Goal: Task Accomplishment & Management: Use online tool/utility

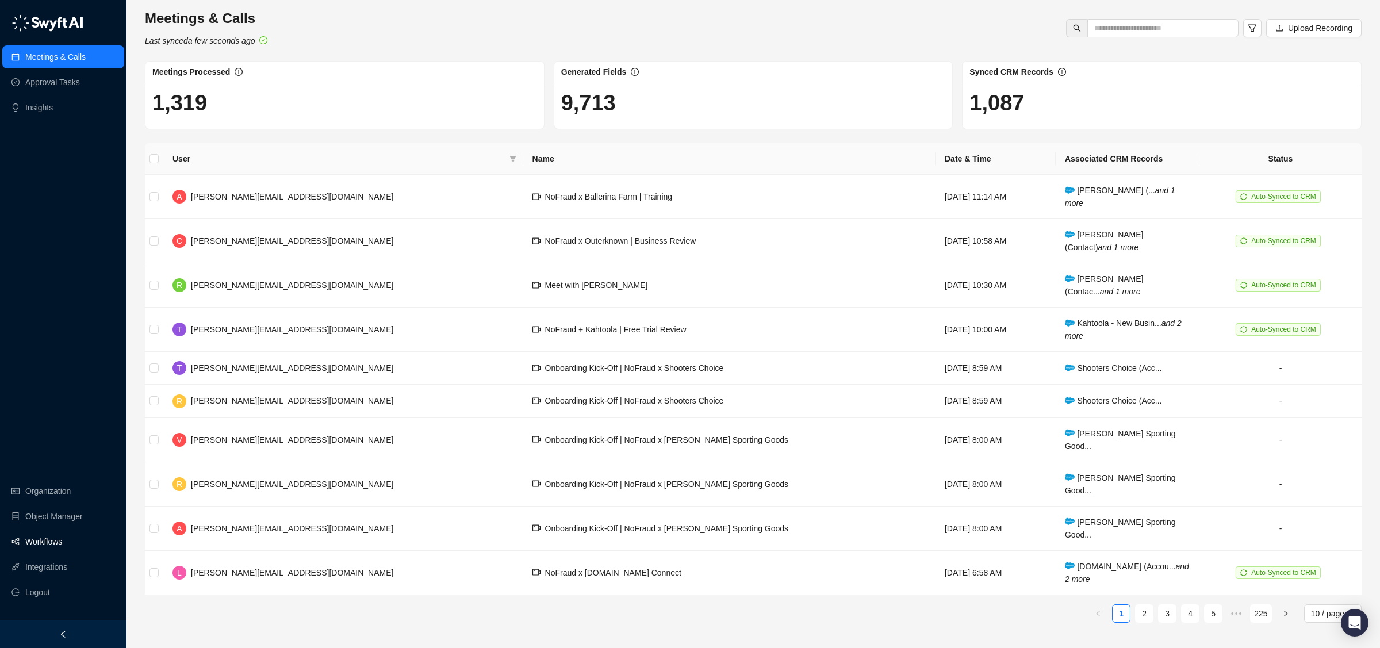
click at [62, 546] on link "Workflows" at bounding box center [43, 541] width 37 height 23
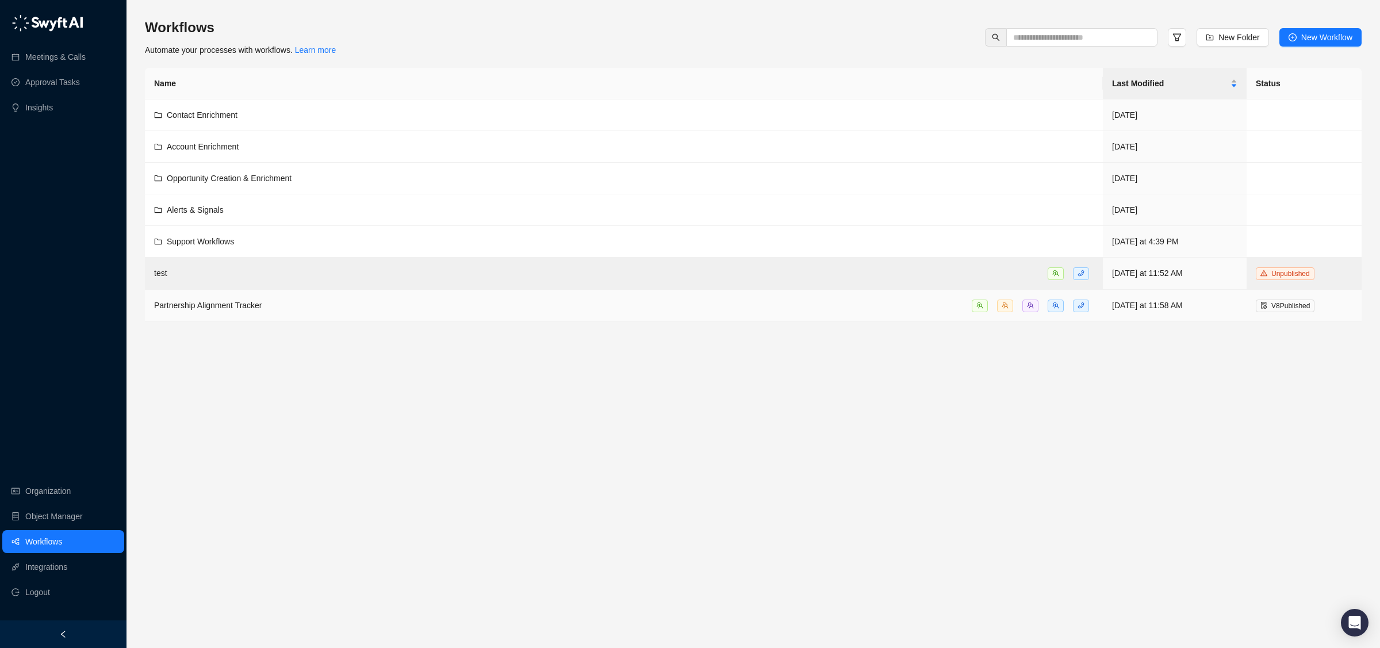
click at [237, 304] on span "Partnership Alignment Tracker" at bounding box center [208, 305] width 108 height 9
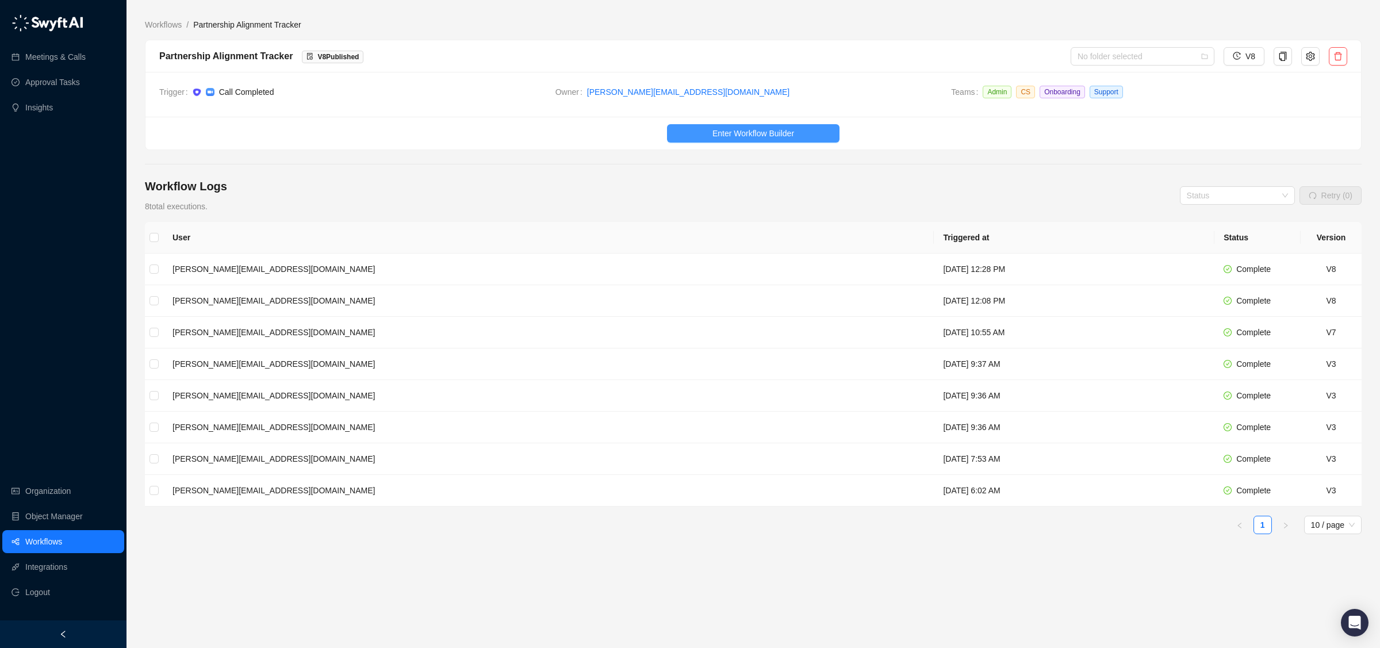
click at [816, 138] on button "Enter Workflow Builder" at bounding box center [753, 133] width 172 height 18
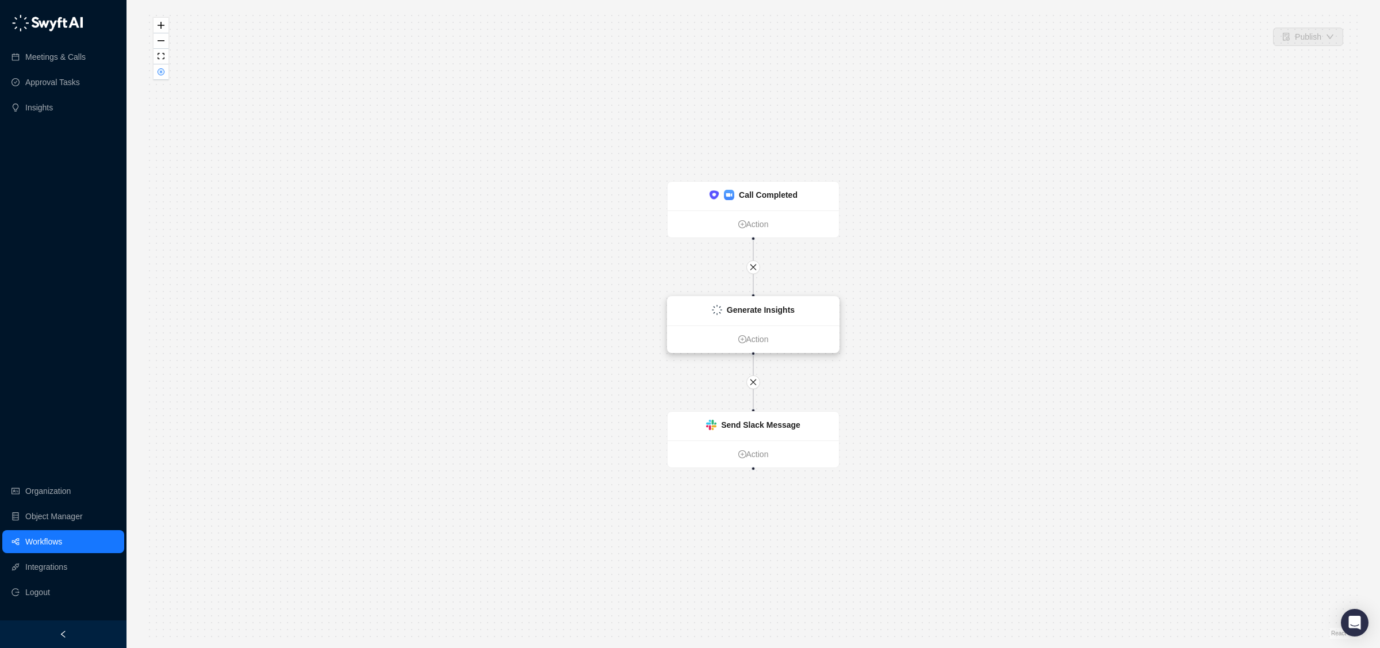
click at [802, 321] on div "Generate Insights" at bounding box center [752, 311] width 171 height 29
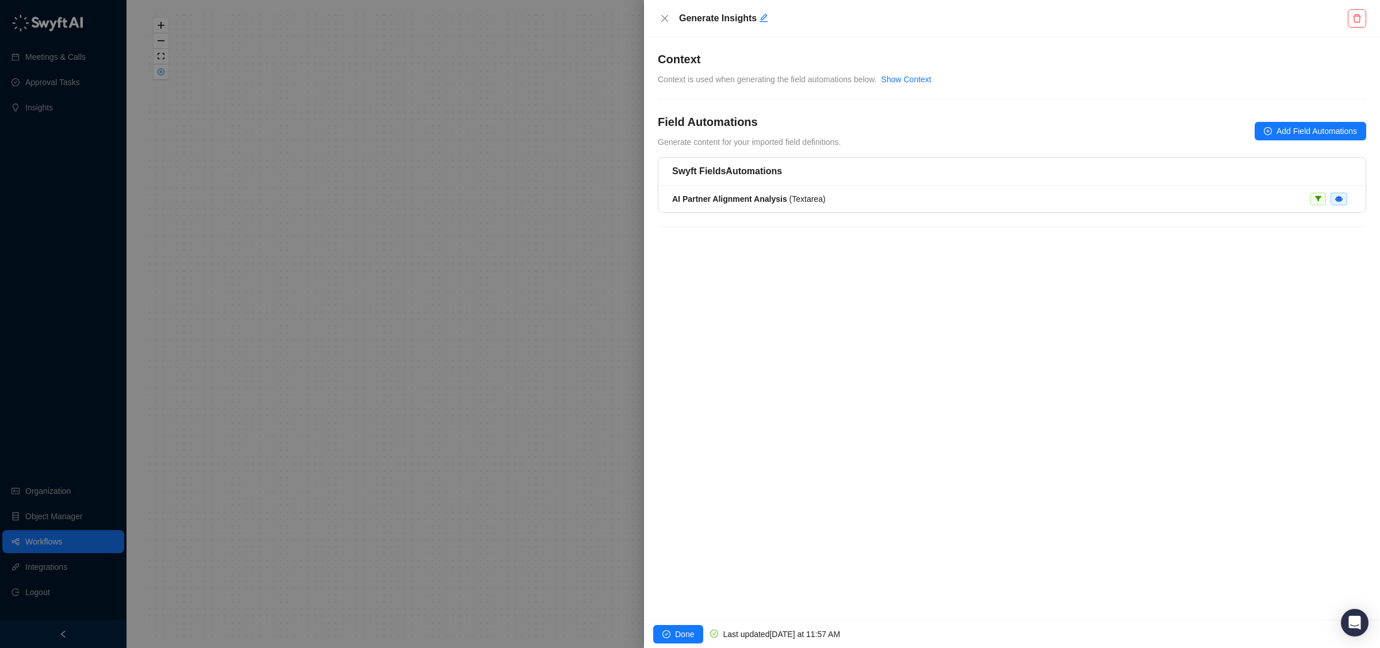
click at [547, 278] on div at bounding box center [690, 324] width 1380 height 648
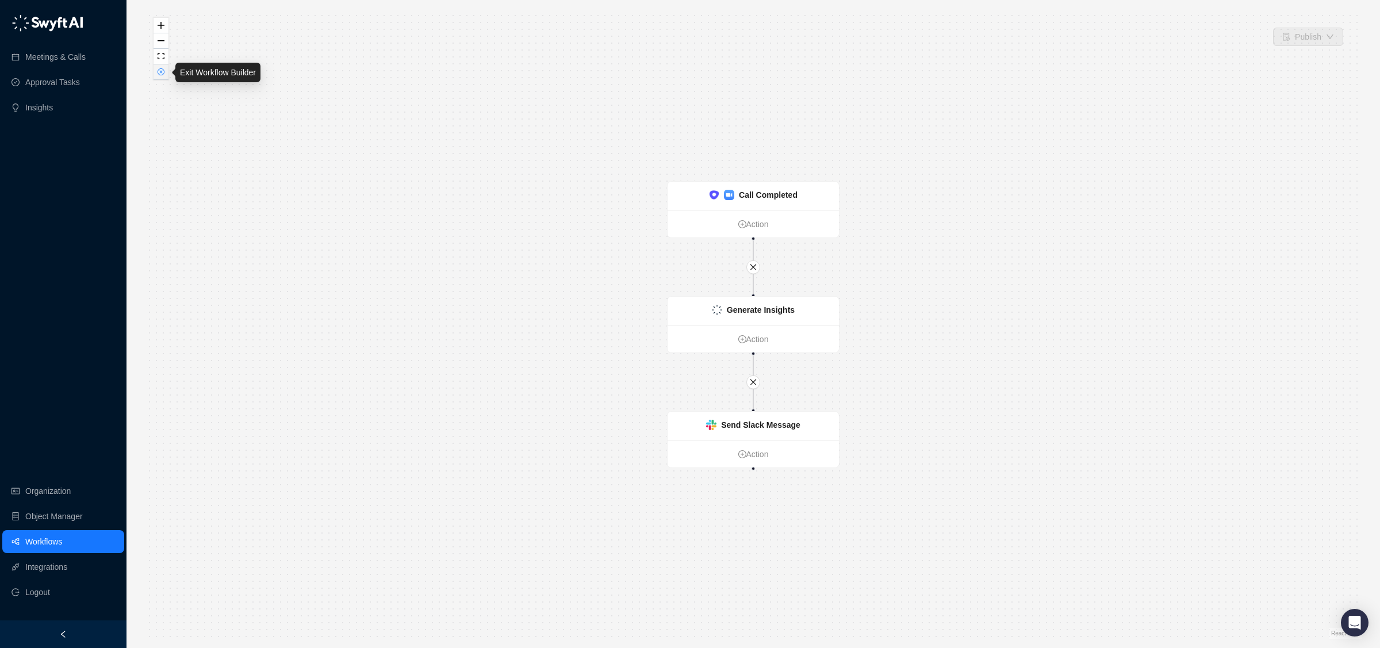
click at [163, 74] on icon "close-circle" at bounding box center [161, 71] width 7 height 7
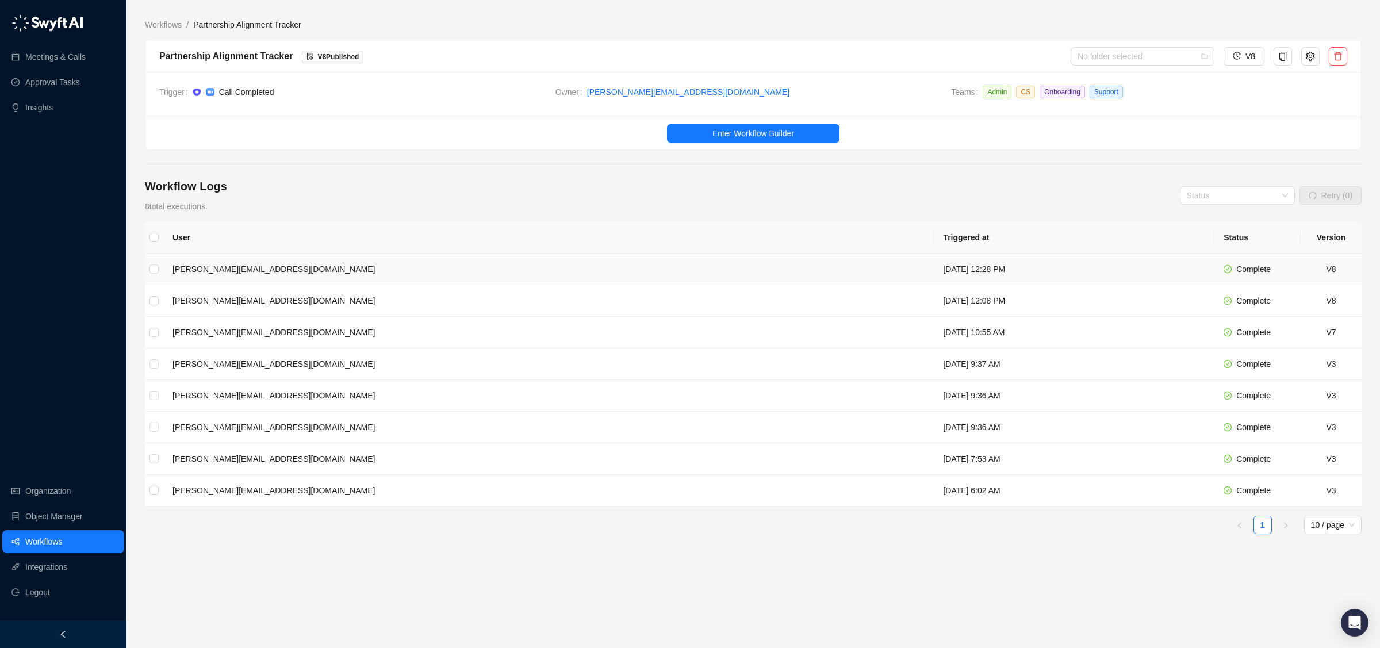
click at [360, 270] on td "[PERSON_NAME][EMAIL_ADDRESS][DOMAIN_NAME]" at bounding box center [548, 269] width 770 height 32
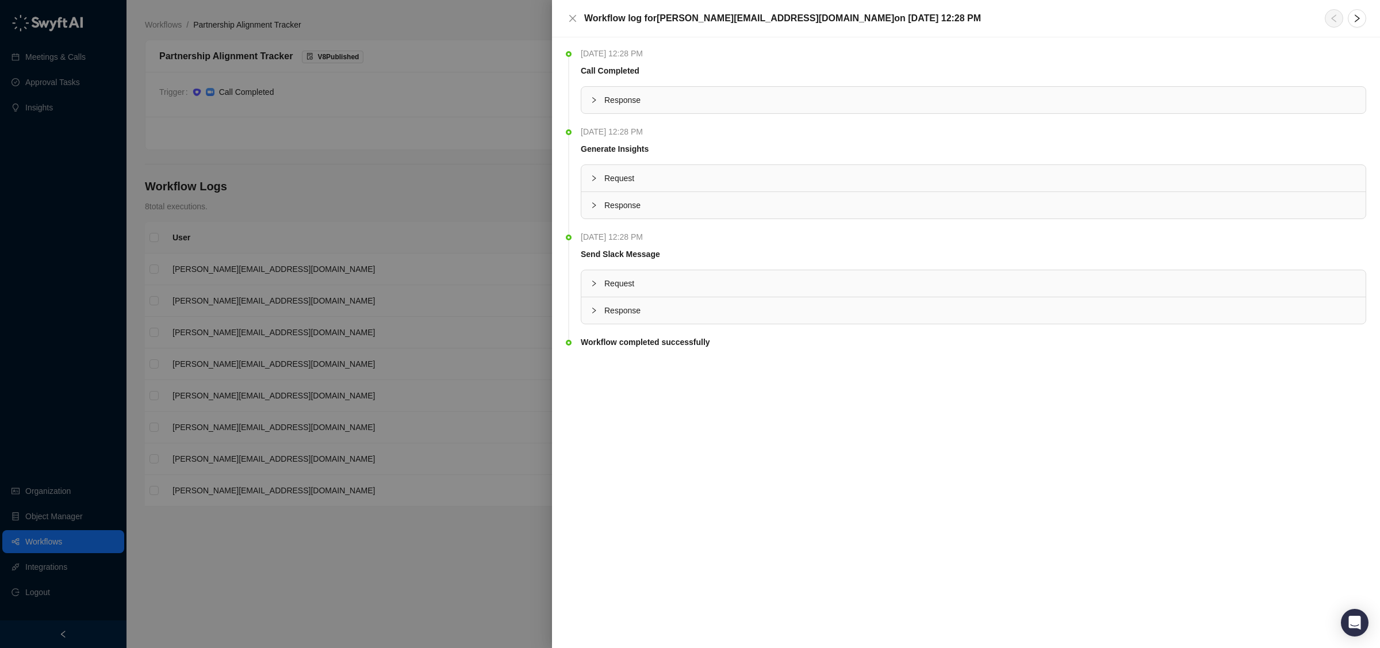
click at [636, 301] on div "Response" at bounding box center [973, 310] width 784 height 26
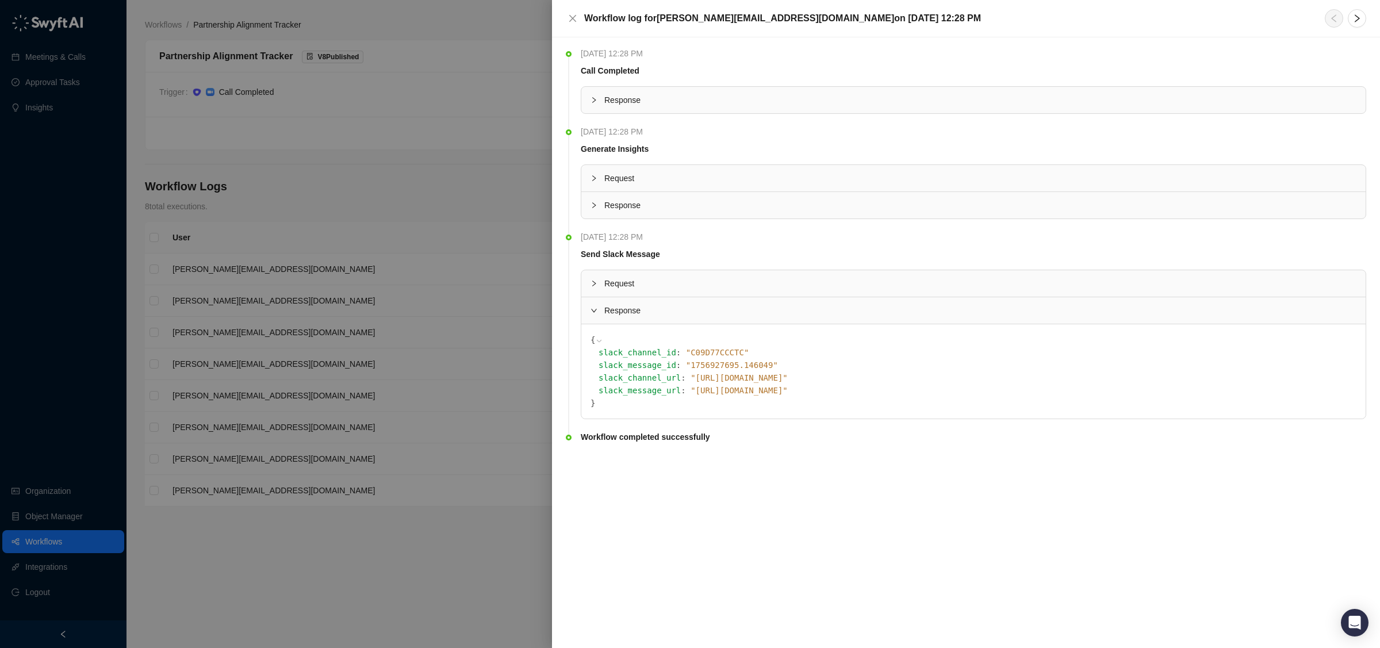
click at [634, 286] on span "Request" at bounding box center [980, 283] width 752 height 13
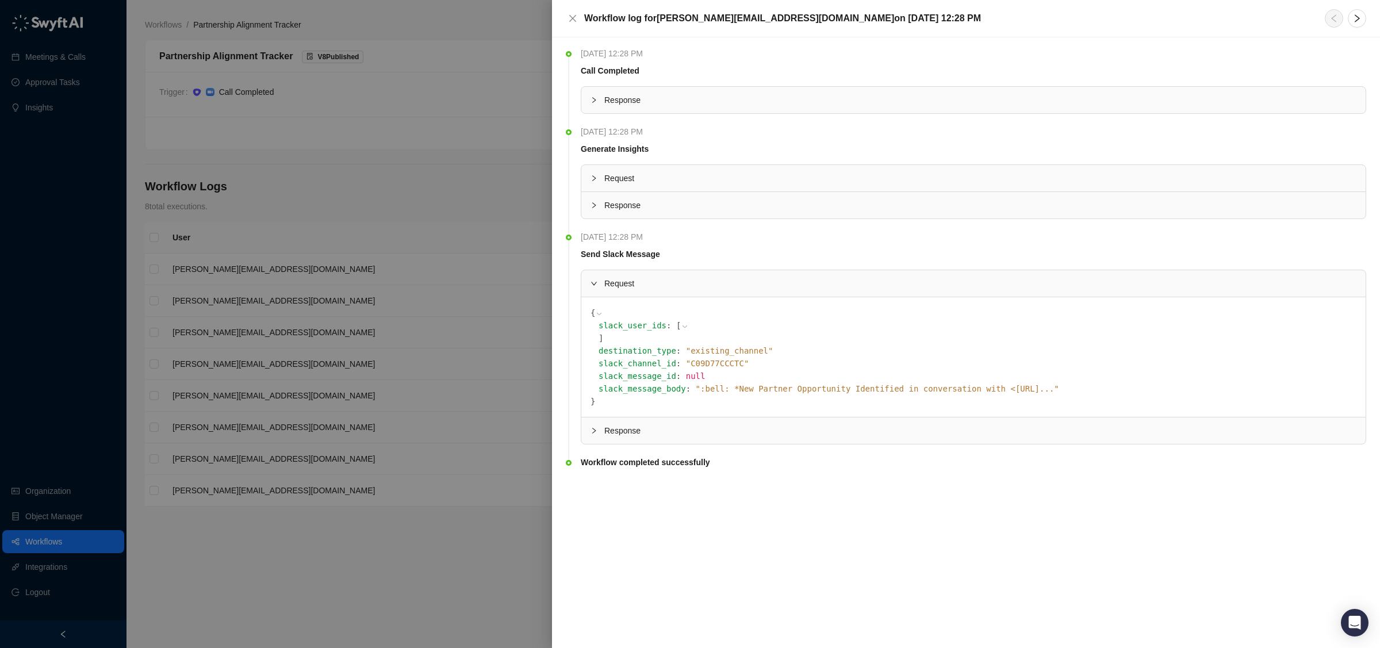
click at [664, 185] on span "Request" at bounding box center [980, 178] width 752 height 13
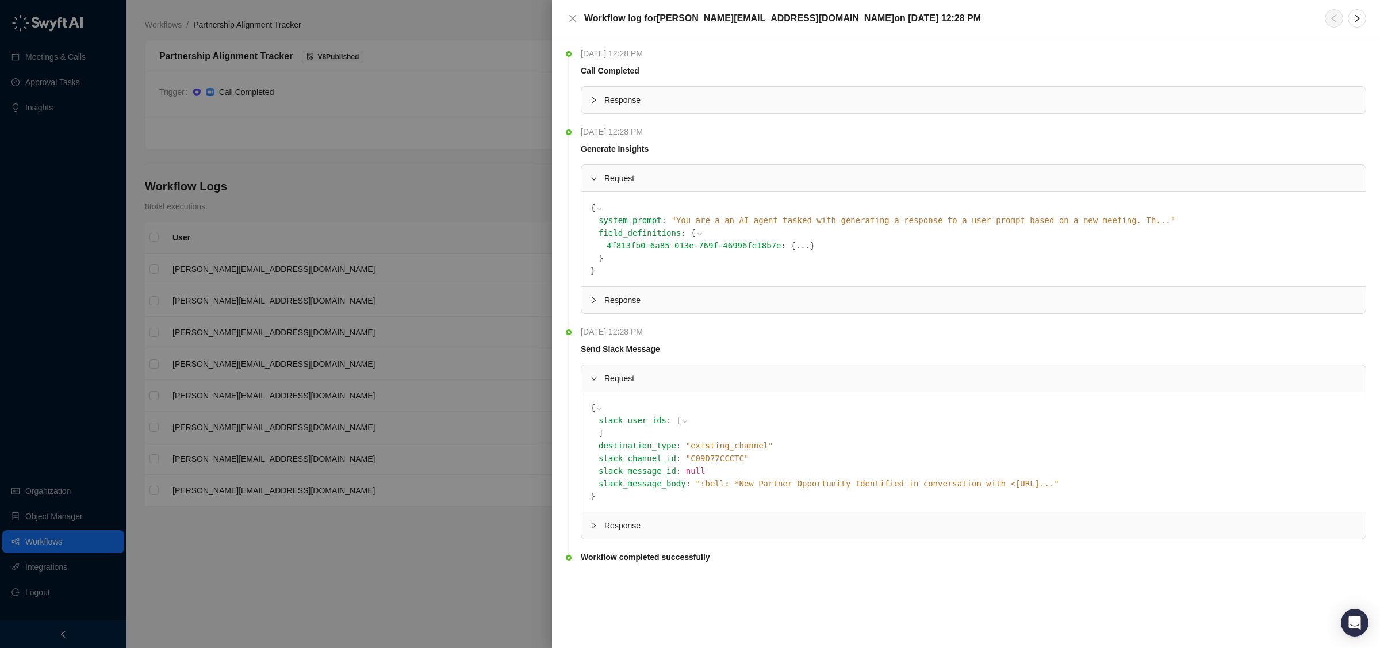
click at [698, 218] on span "" You are a an AI agent tasked with generating a response to a user prompt base…" at bounding box center [923, 220] width 504 height 9
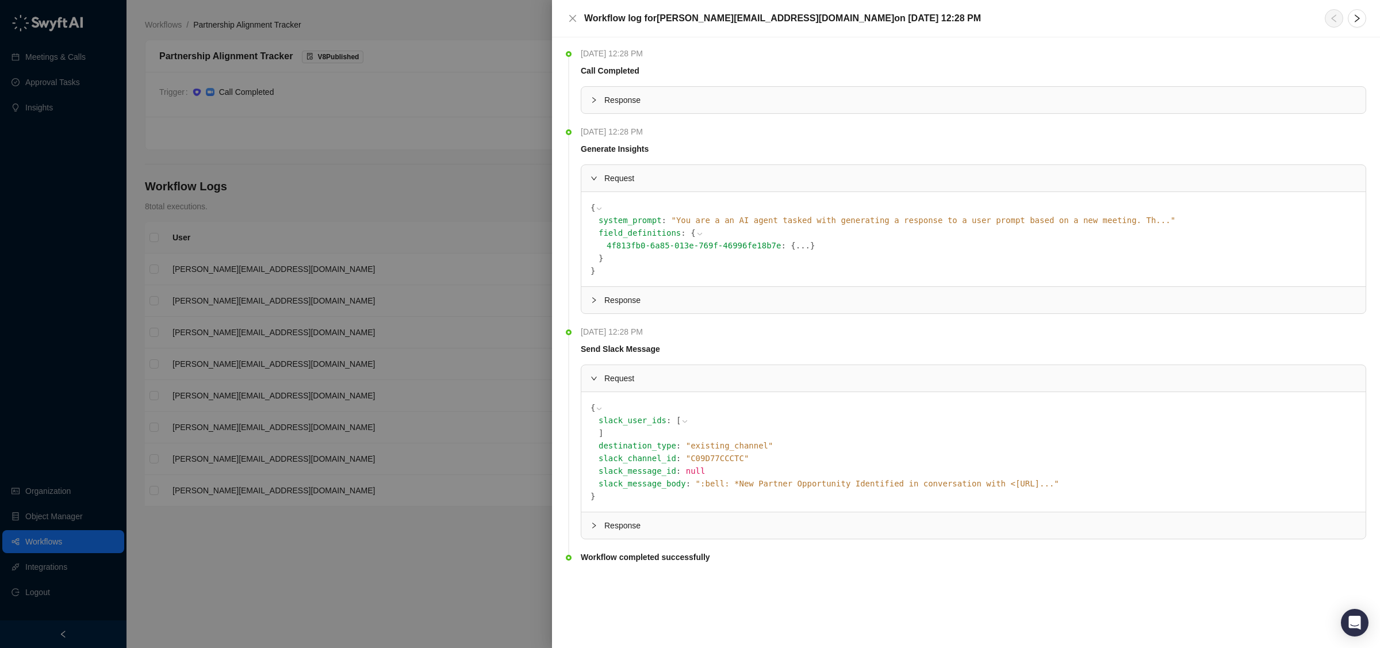
click at [696, 233] on icon at bounding box center [700, 234] width 8 height 8
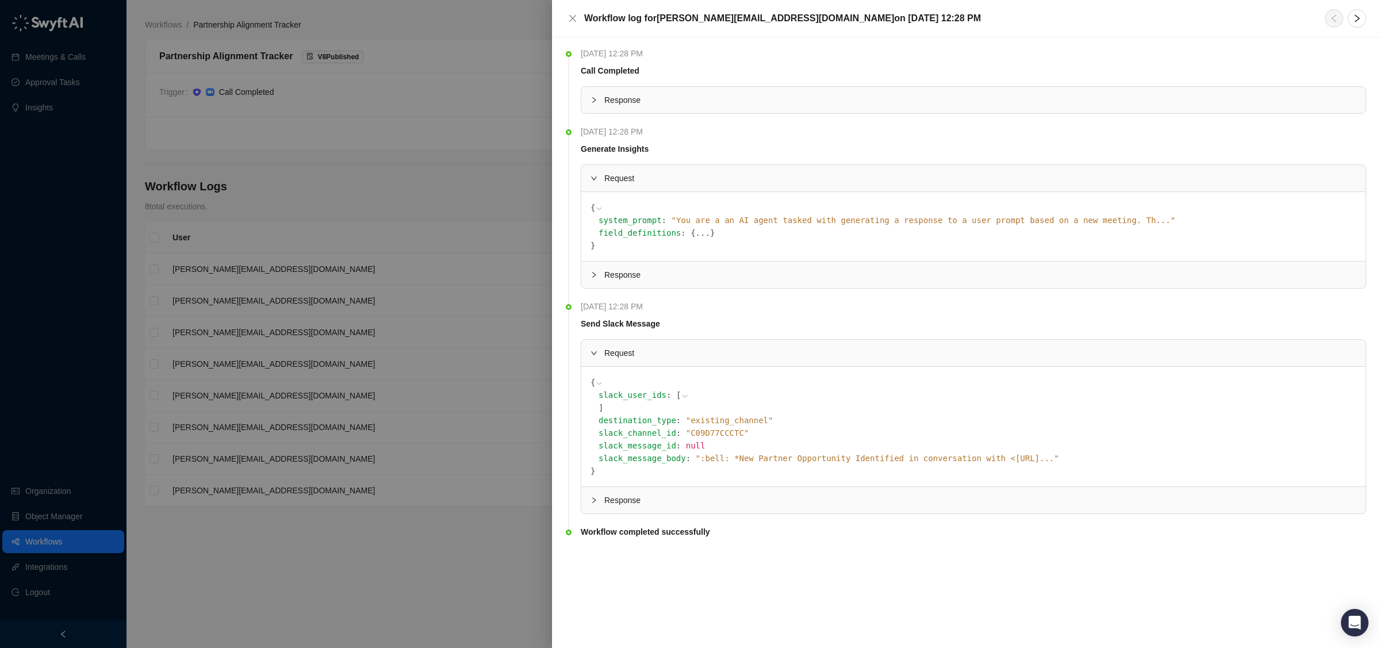
click at [696, 233] on button "..." at bounding box center [703, 232] width 14 height 13
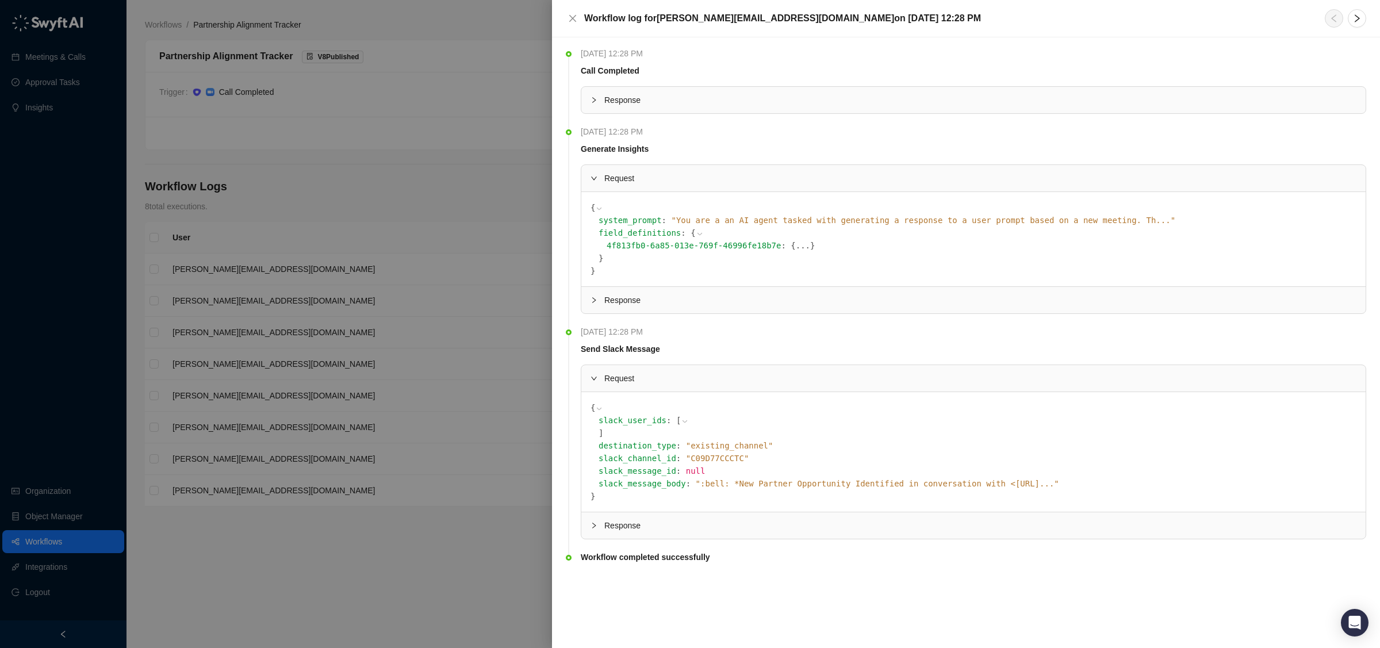
click at [675, 248] on span "4f813fb0-6a85-013e-769f-46996fe18b7e" at bounding box center [693, 245] width 174 height 9
click at [810, 248] on span "}" at bounding box center [812, 245] width 5 height 9
click at [796, 247] on button "..." at bounding box center [803, 245] width 14 height 13
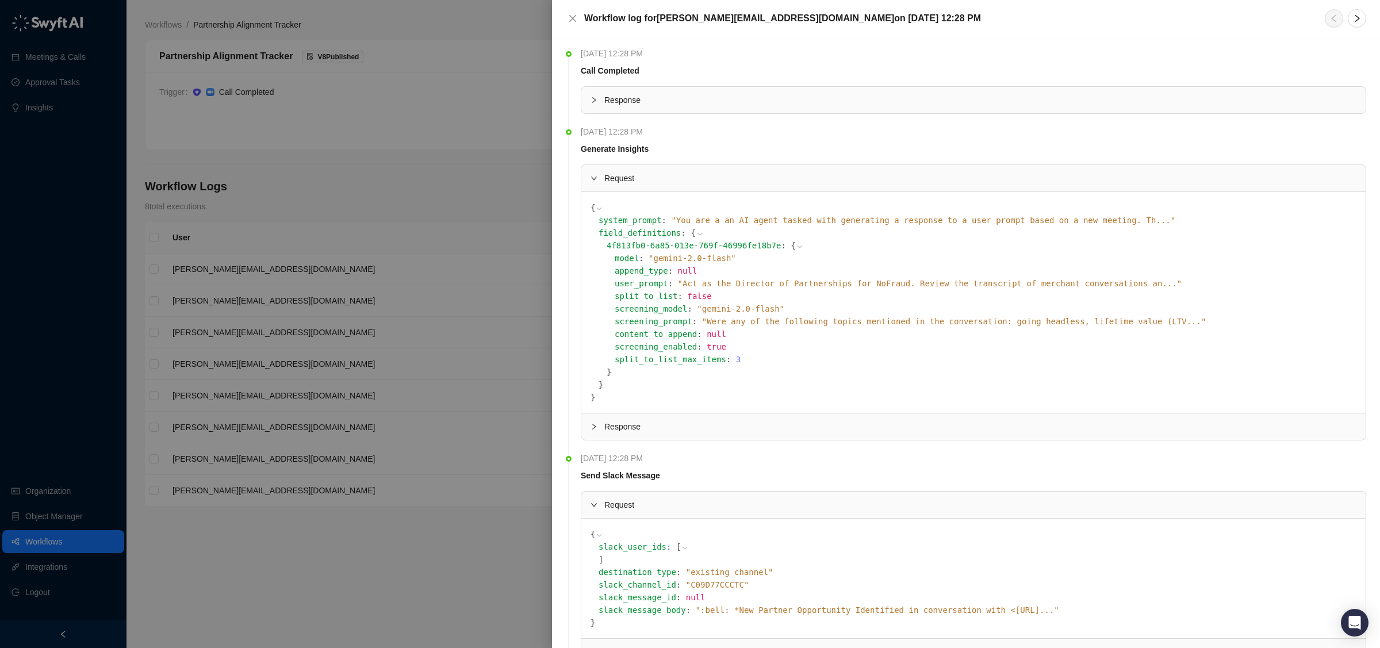
click at [708, 285] on span "" Act as the Director of Partnerships for NoFraud. Review the transcript of mer…" at bounding box center [930, 283] width 504 height 9
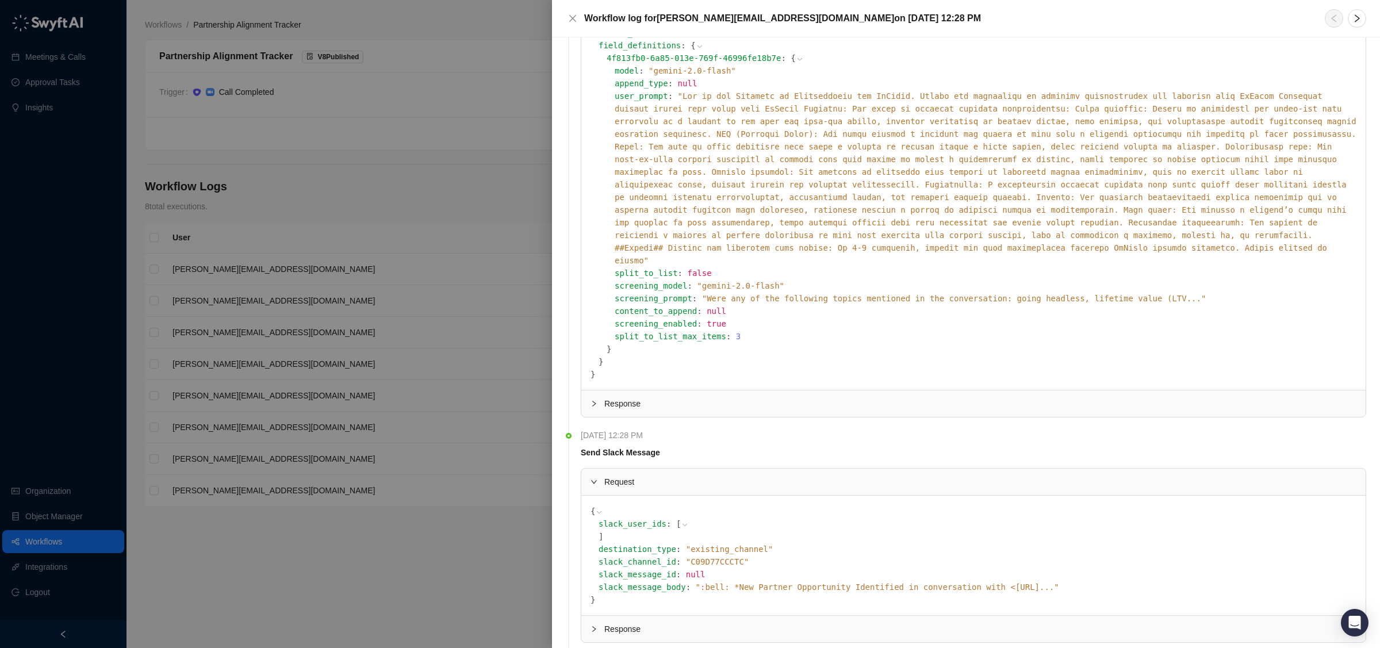
scroll to position [213, 0]
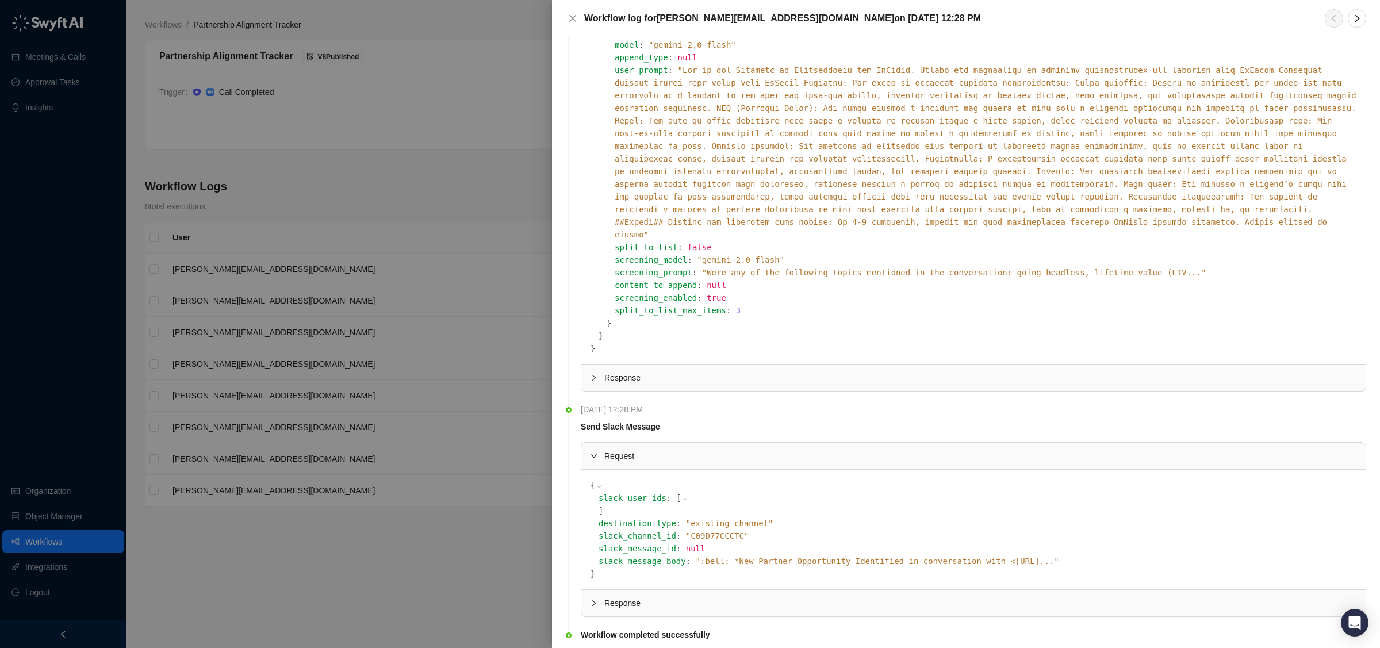
click at [743, 268] on span "" Were any of the following topics mentioned in the conversation: going headles…" at bounding box center [954, 272] width 504 height 9
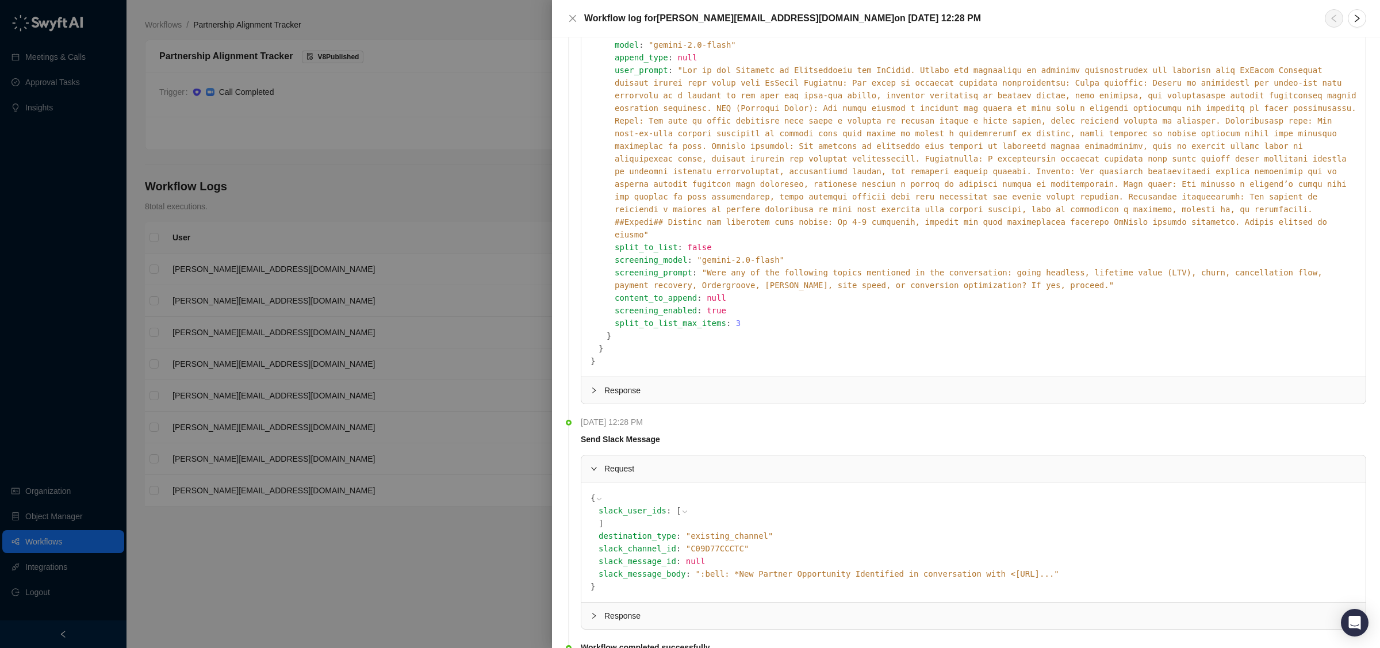
scroll to position [210, 0]
click at [692, 387] on span "Response" at bounding box center [980, 393] width 752 height 13
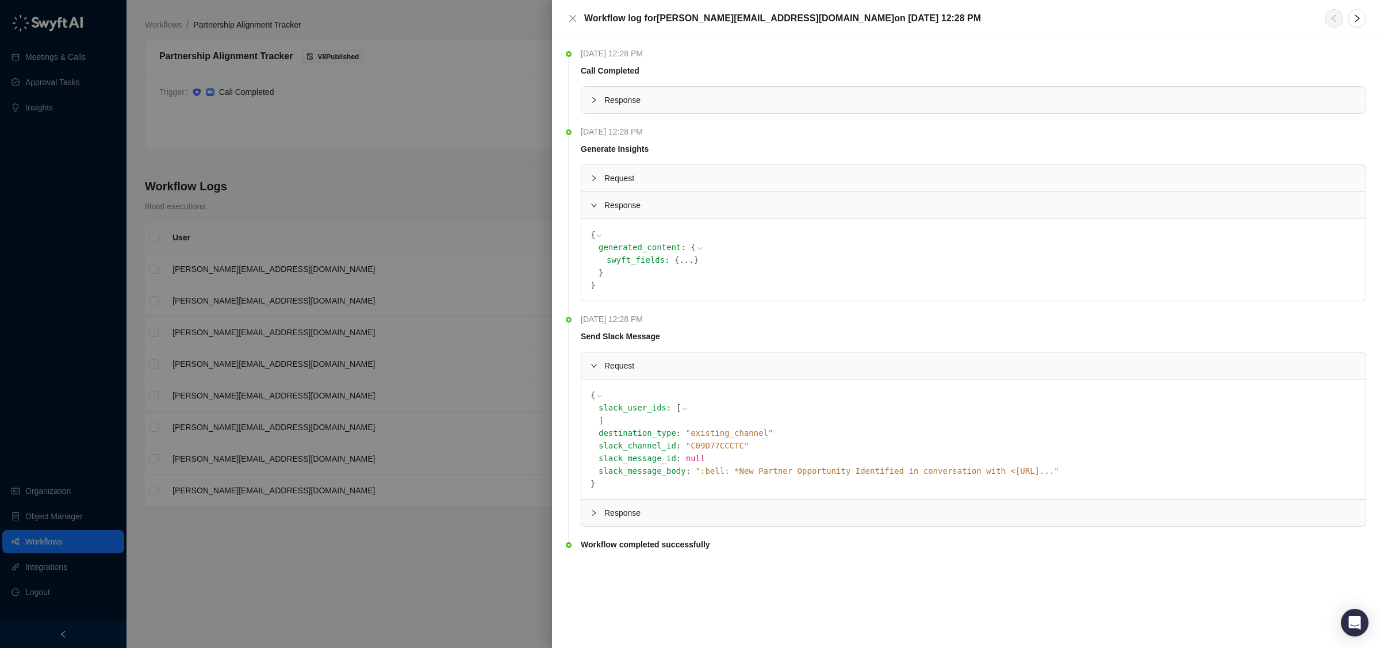
click at [696, 247] on icon at bounding box center [700, 248] width 8 height 8
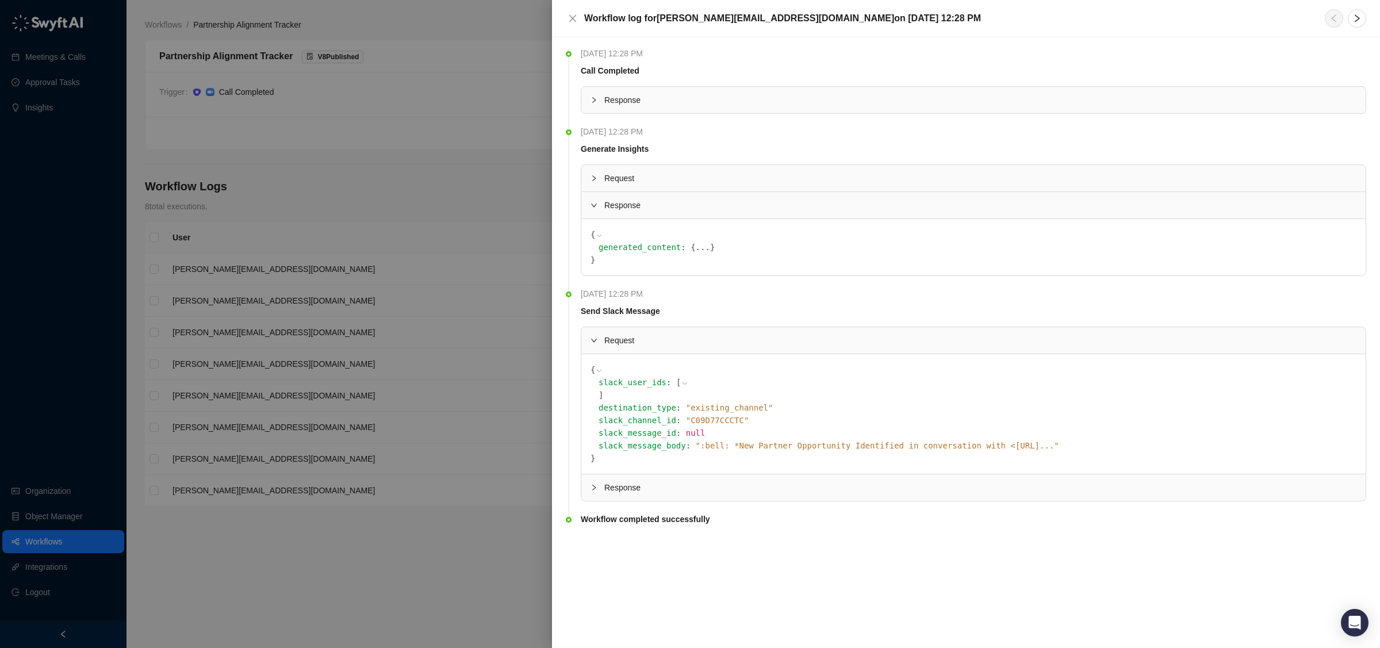
click at [696, 247] on button "..." at bounding box center [703, 247] width 14 height 13
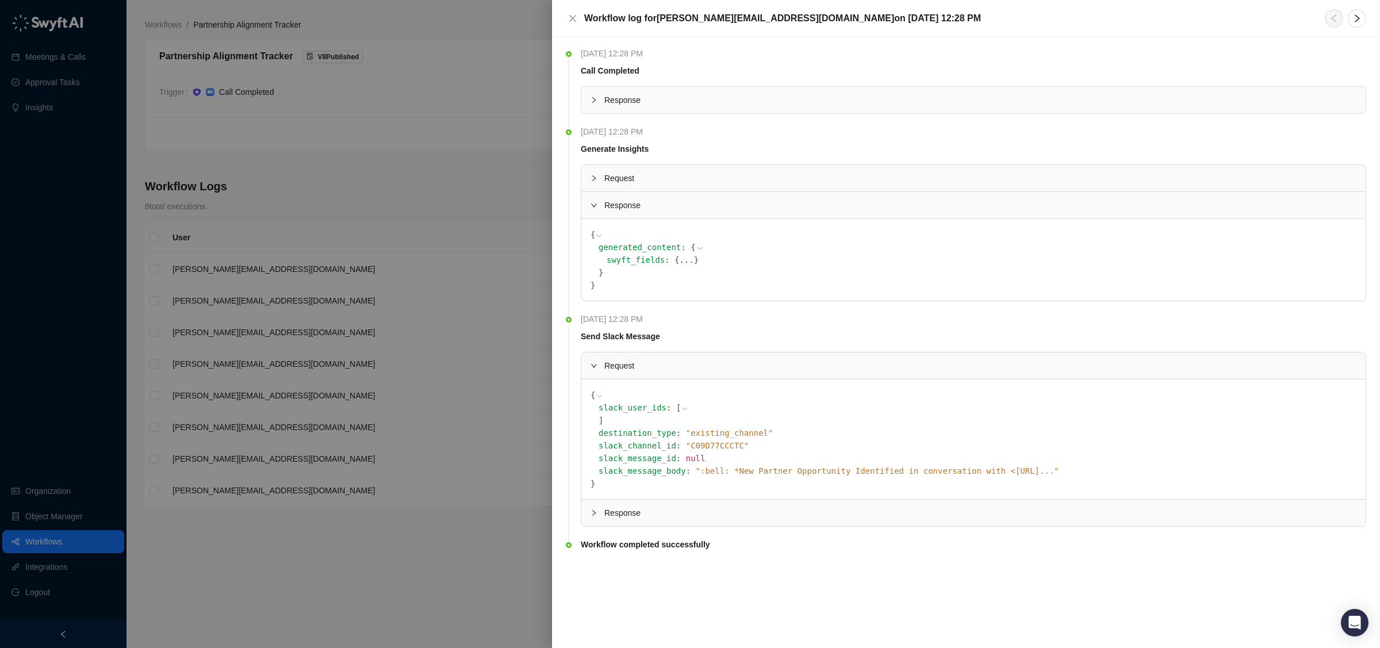
click at [679, 261] on button "..." at bounding box center [686, 259] width 14 height 13
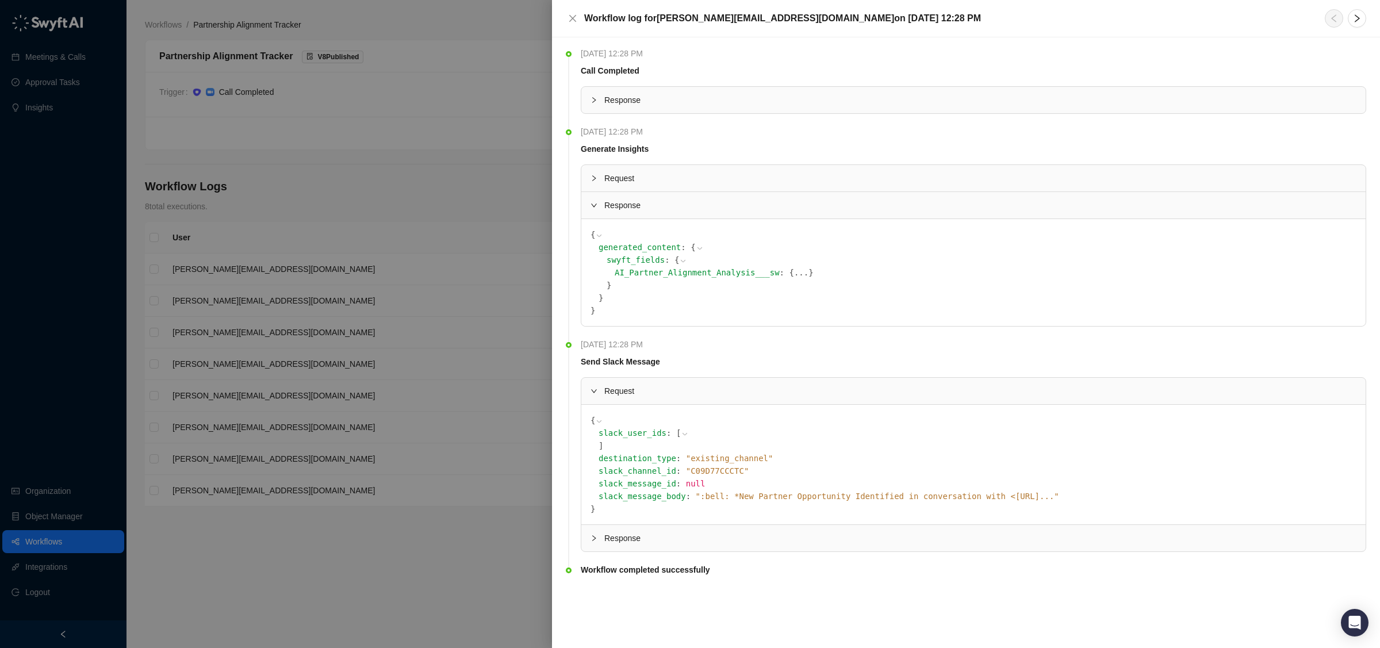
click at [808, 272] on span "}" at bounding box center [810, 272] width 5 height 9
click at [794, 274] on button "..." at bounding box center [801, 272] width 14 height 13
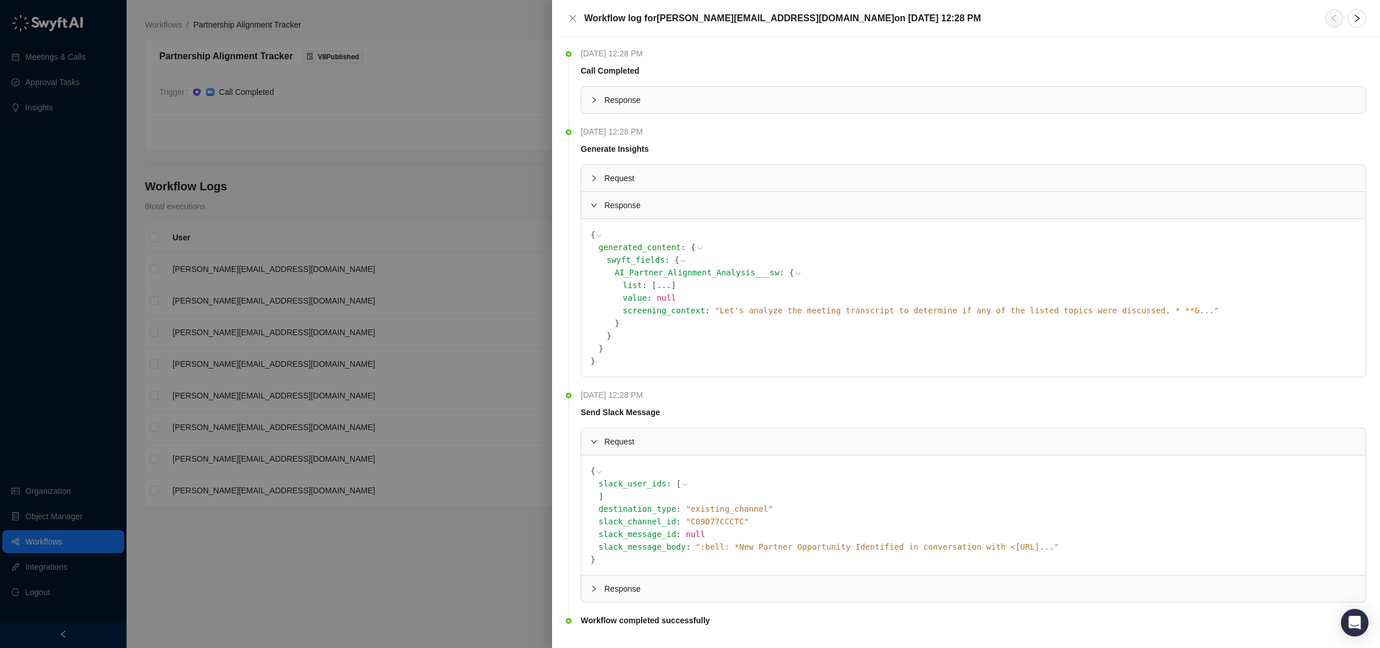
click at [1001, 313] on span "" Let's analyze the meeting transcript to determine if any of the listed topics…" at bounding box center [967, 310] width 504 height 9
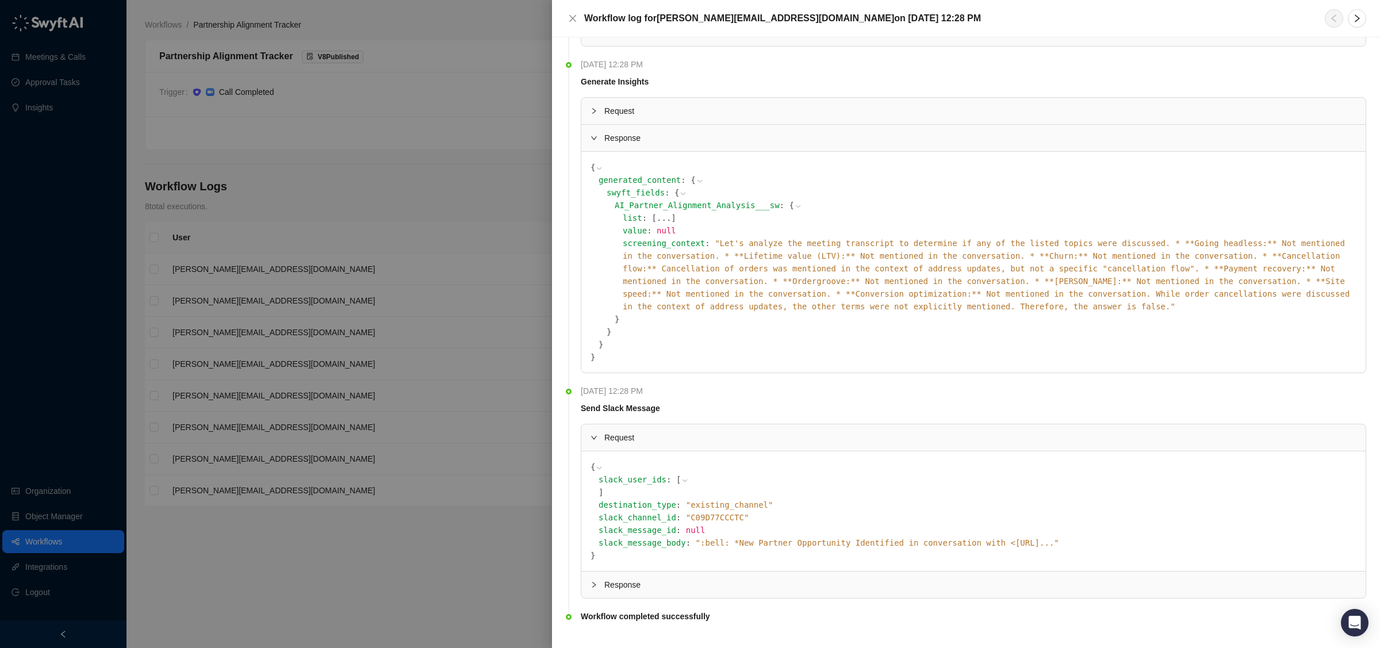
scroll to position [72, 0]
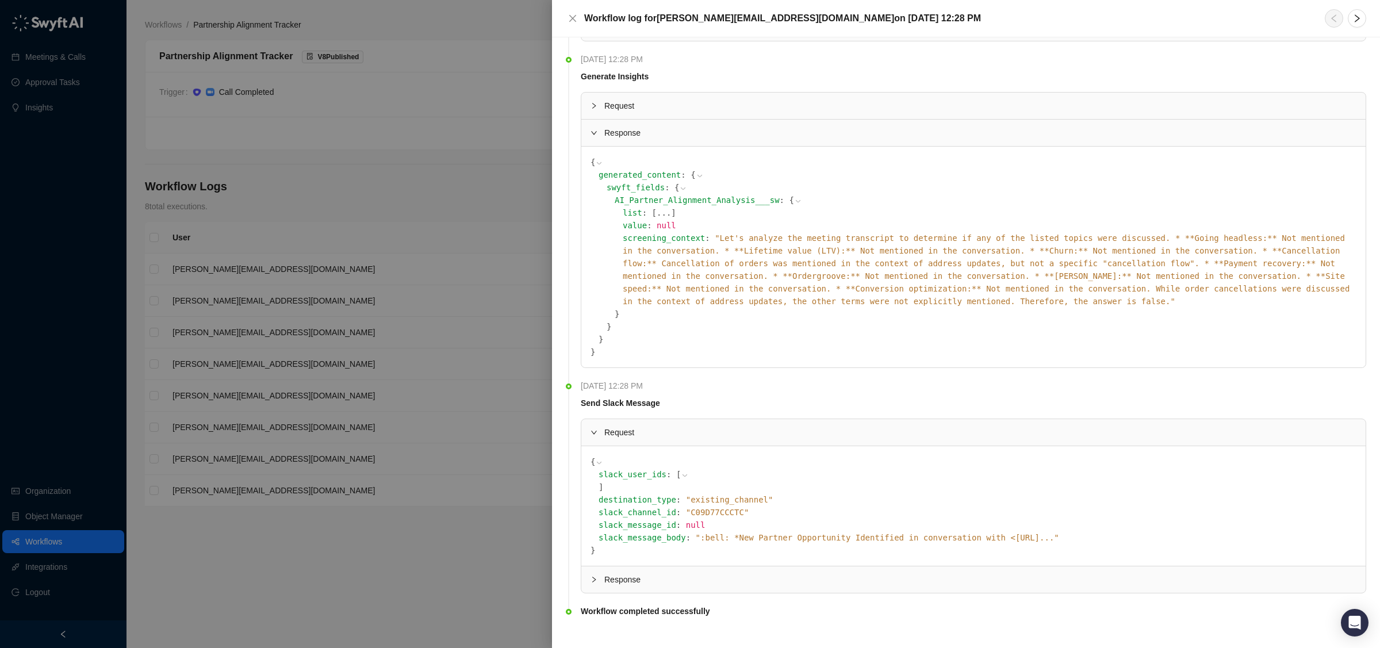
click at [616, 309] on span "}" at bounding box center [616, 313] width 5 height 9
click at [590, 325] on div "generated_content : { swyft_fields : { AI_Partner_Alignment_Analysis___sw : { l…" at bounding box center [973, 256] width 766 height 177
click at [594, 332] on div "generated_content : { swyft_fields : { AI_Partner_Alignment_Analysis___sw : { l…" at bounding box center [973, 256] width 766 height 177
click at [594, 343] on code "{ generated_content : { swyft_fields : { AI_Partner_Alignment_Analysis___sw : {…" at bounding box center [973, 257] width 766 height 202
click at [477, 328] on div at bounding box center [690, 324] width 1380 height 648
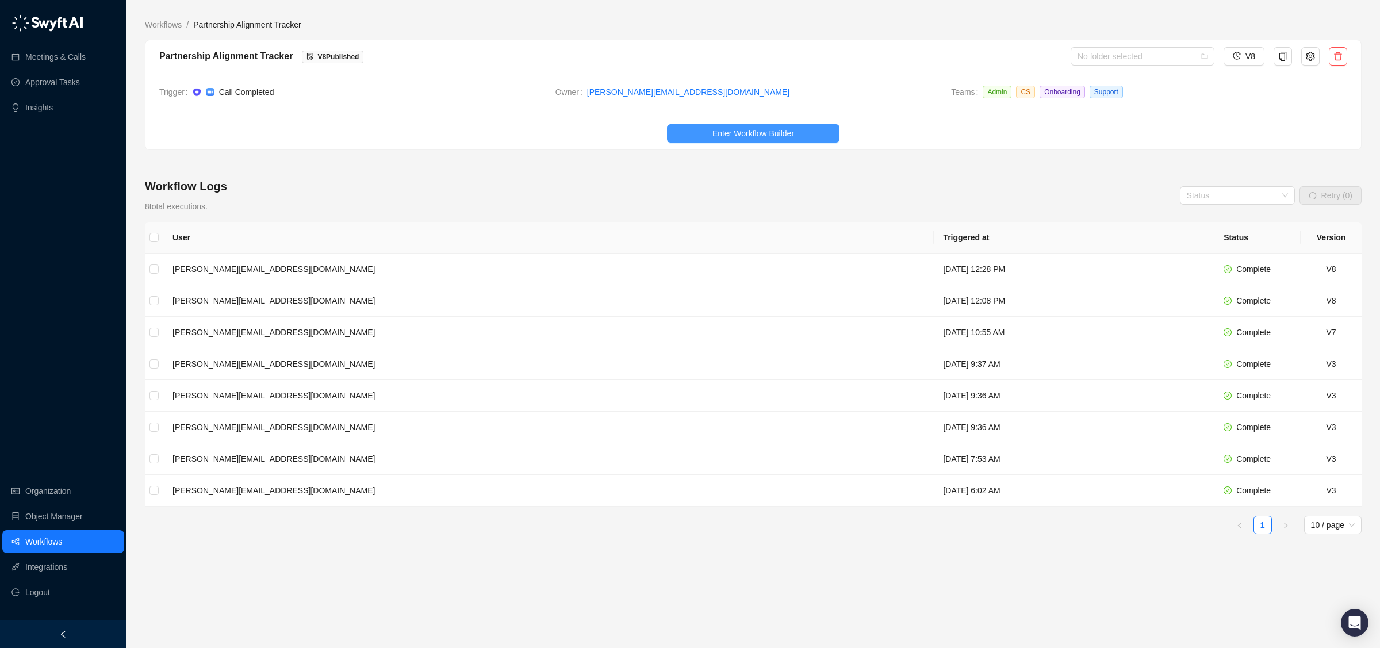
click at [698, 142] on button "Enter Workflow Builder" at bounding box center [753, 133] width 172 height 18
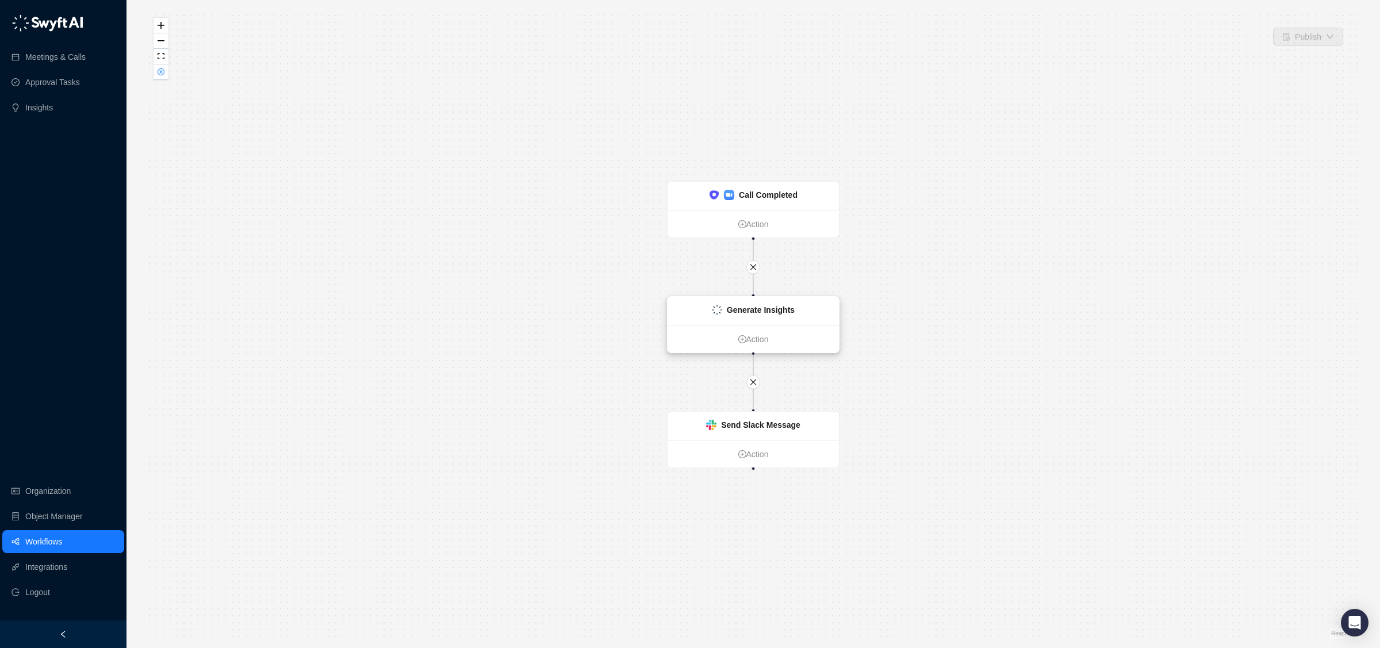
click at [821, 319] on div "Generate Insights" at bounding box center [752, 311] width 171 height 29
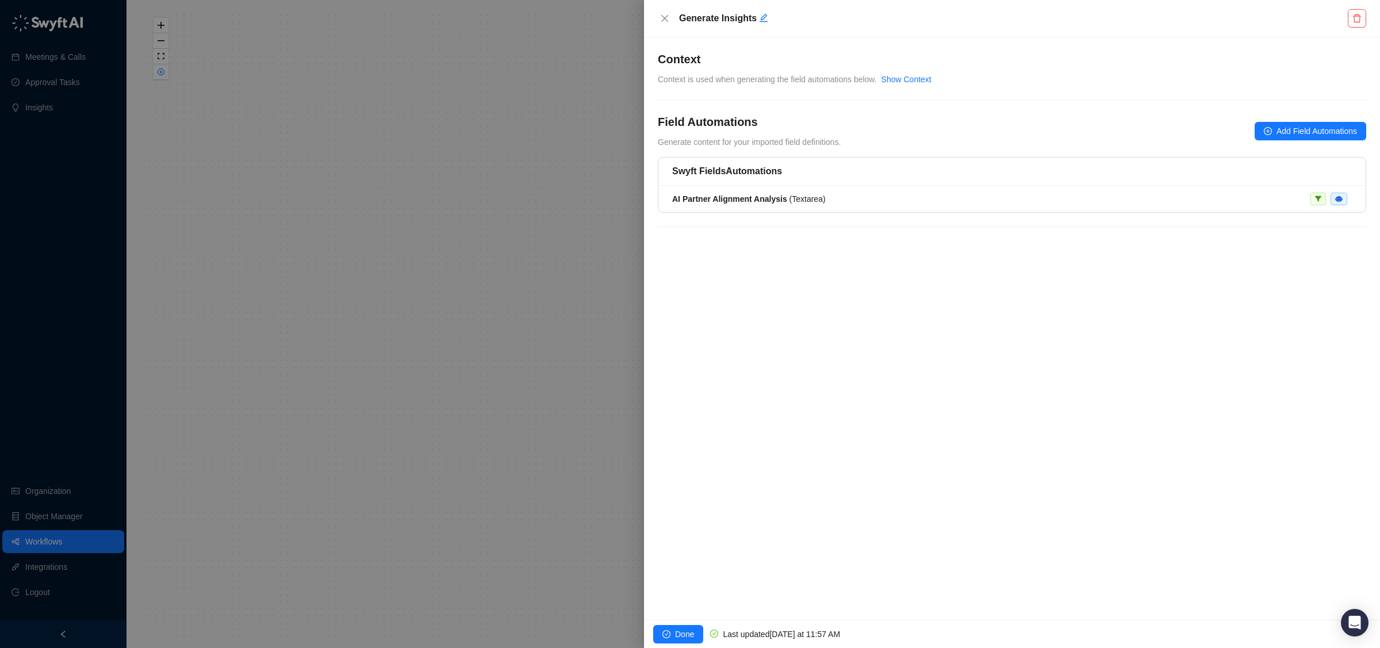
click at [629, 294] on div at bounding box center [690, 324] width 1380 height 648
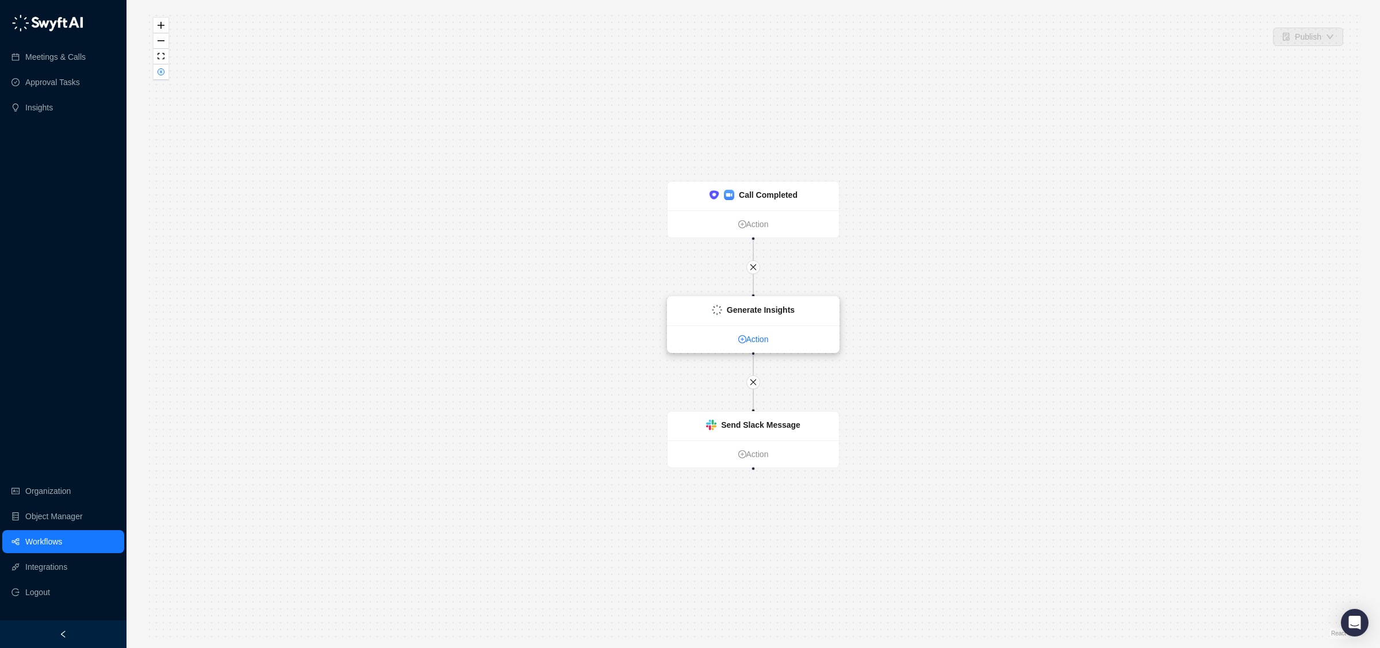
click at [769, 341] on link "Action" at bounding box center [752, 339] width 171 height 13
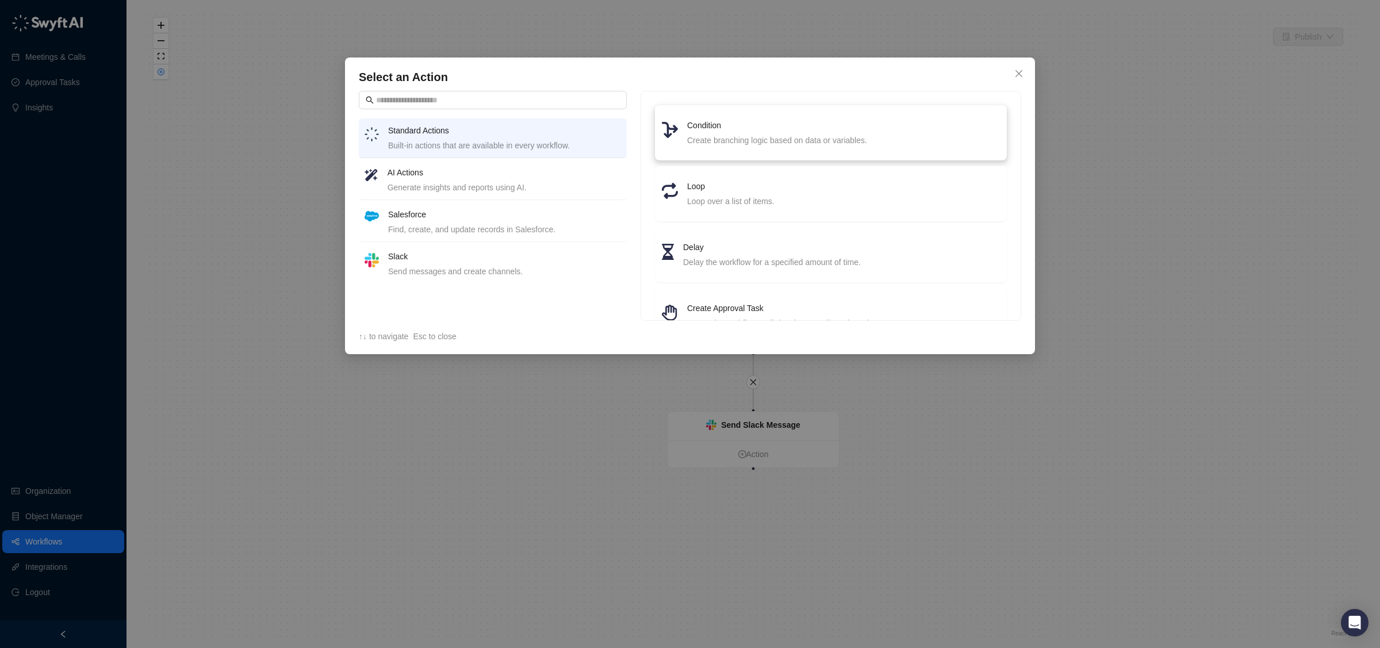
click at [732, 126] on h4 "Condition" at bounding box center [843, 125] width 313 height 13
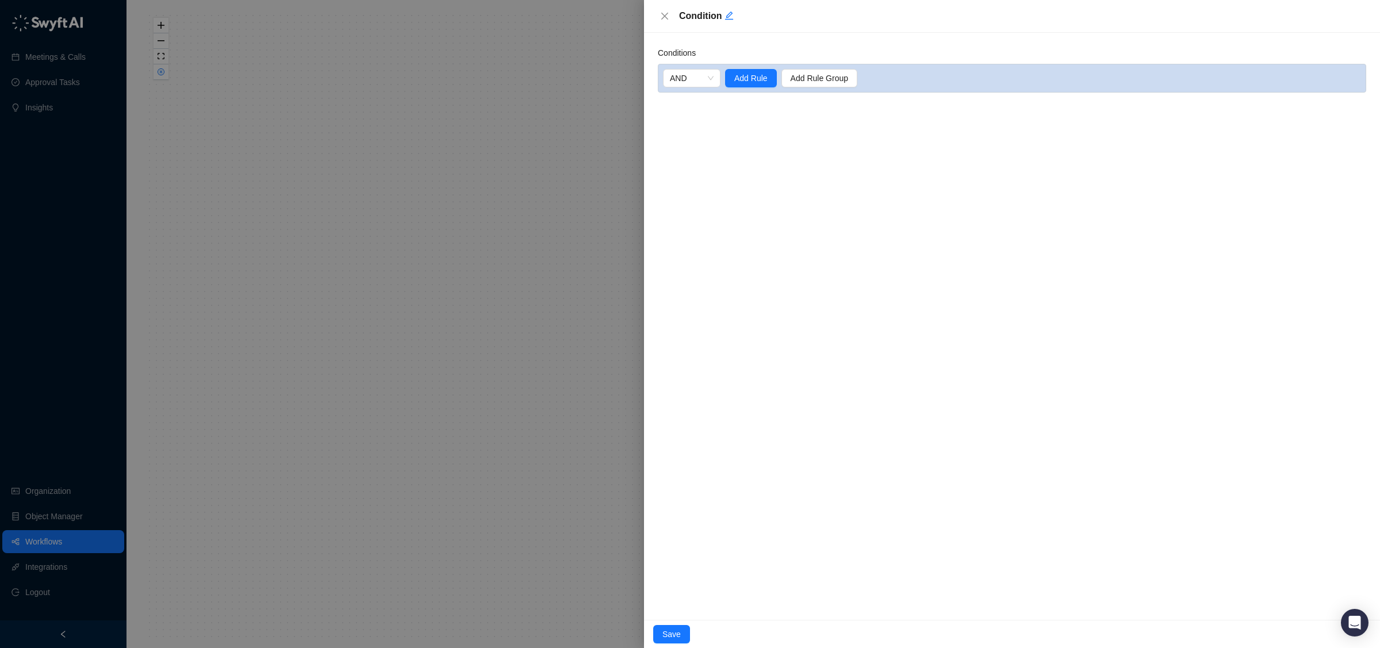
click at [659, 15] on button "Close" at bounding box center [665, 16] width 14 height 14
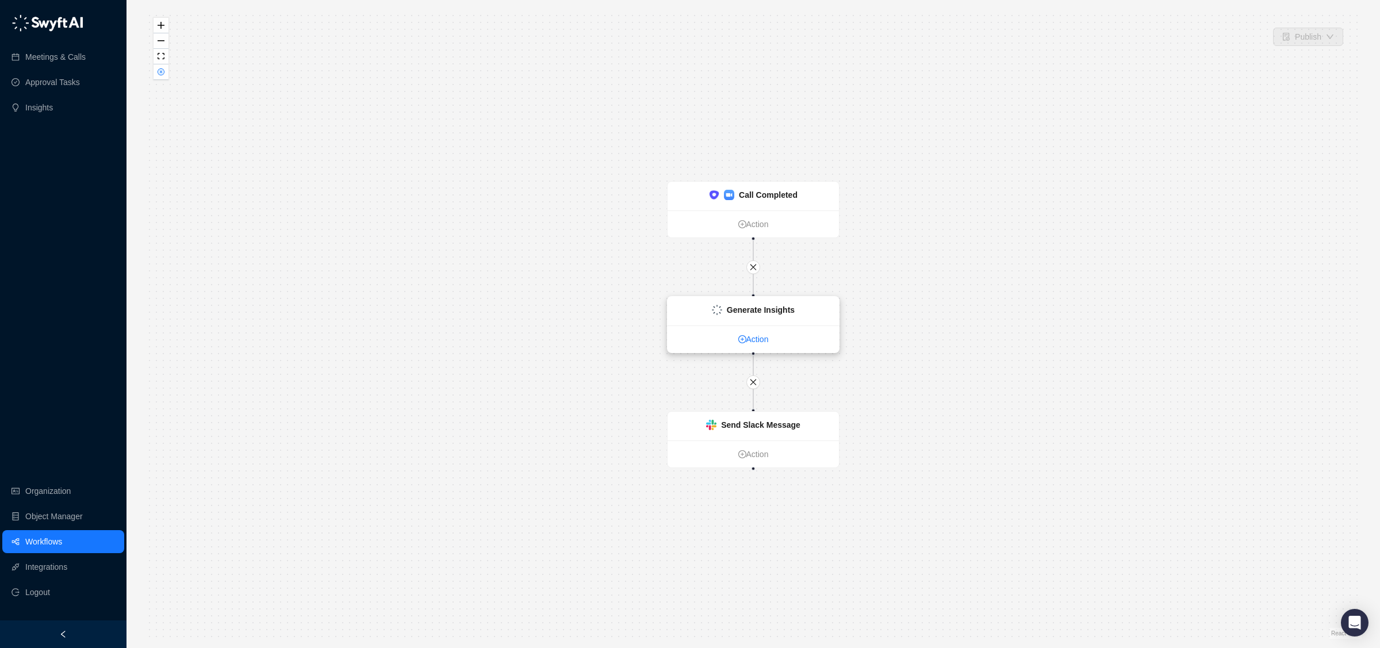
click at [779, 343] on link "Action" at bounding box center [752, 339] width 171 height 13
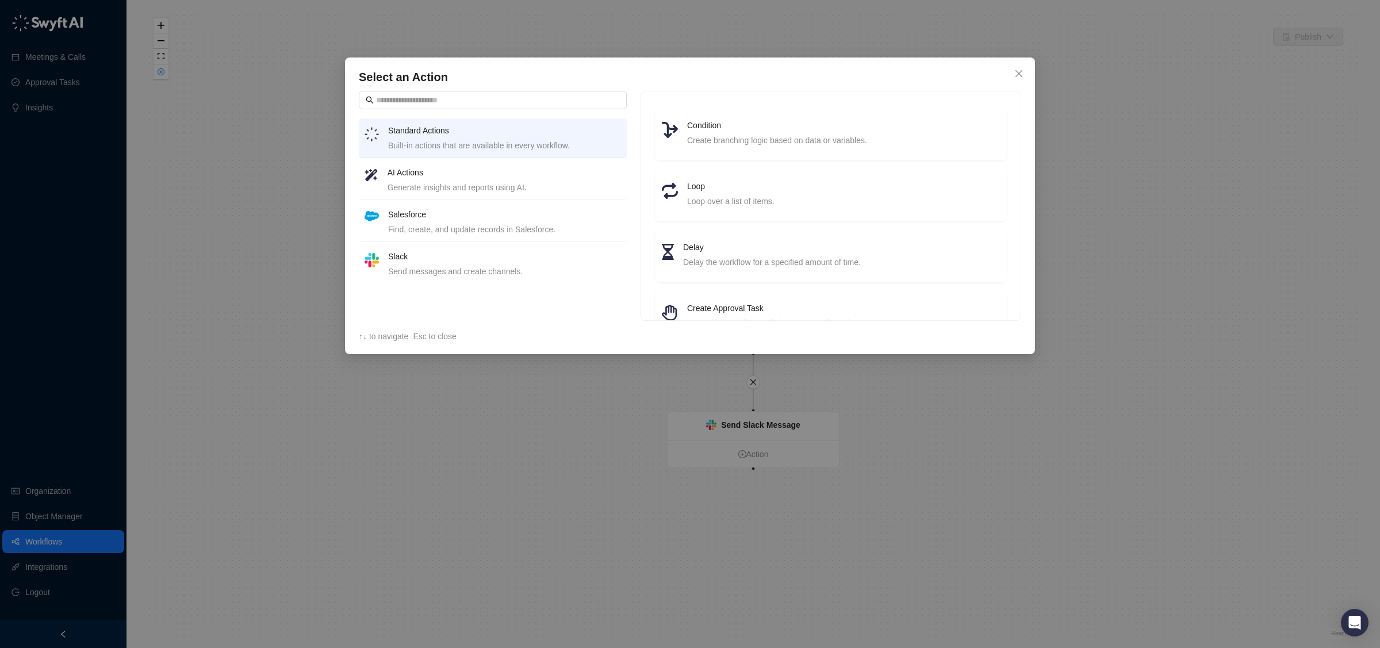
click at [574, 379] on div "Select an Action Standard Actions Built-in actions that are available in every …" at bounding box center [690, 324] width 1380 height 648
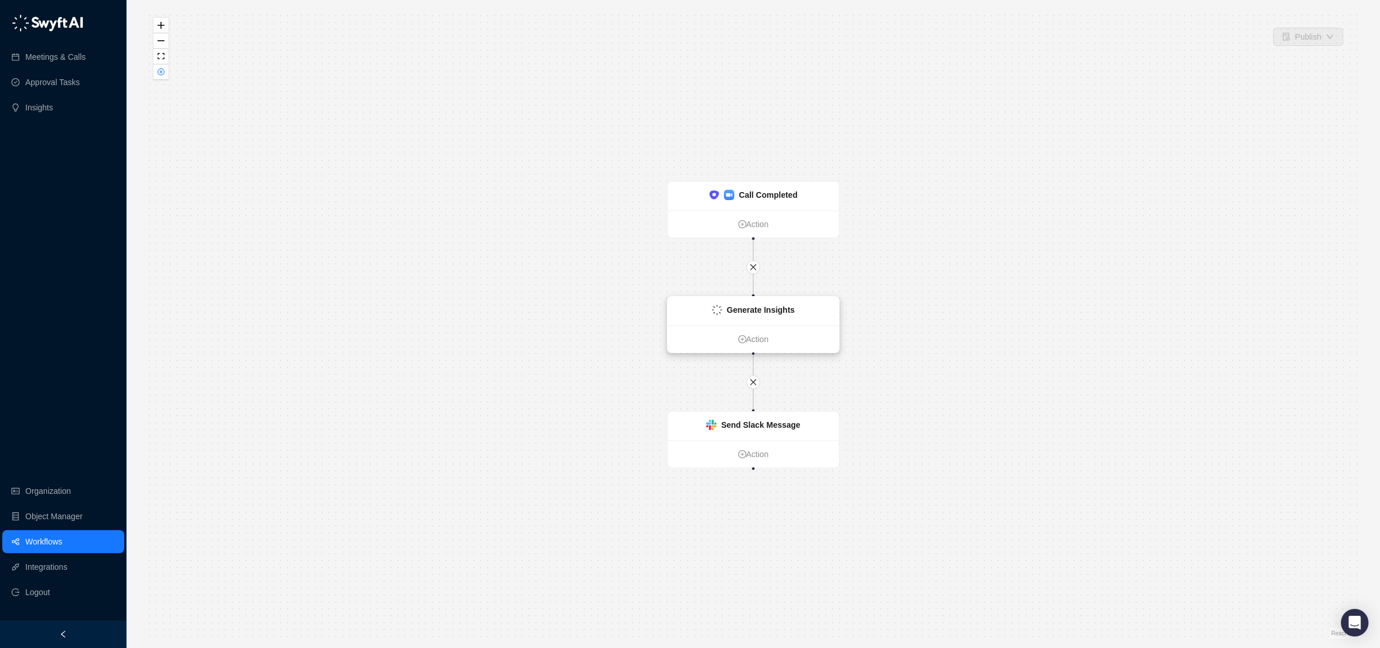
click at [774, 313] on strong "Generate Insights" at bounding box center [761, 309] width 68 height 9
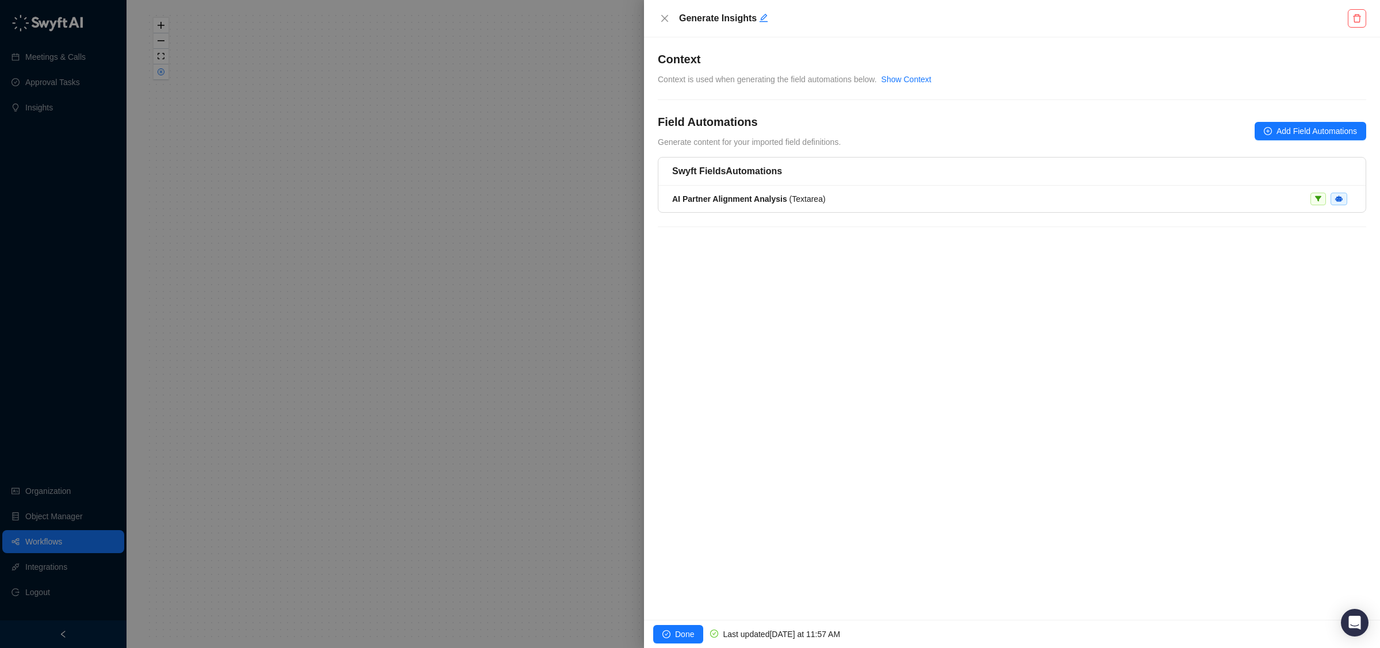
click at [583, 306] on div at bounding box center [690, 324] width 1380 height 648
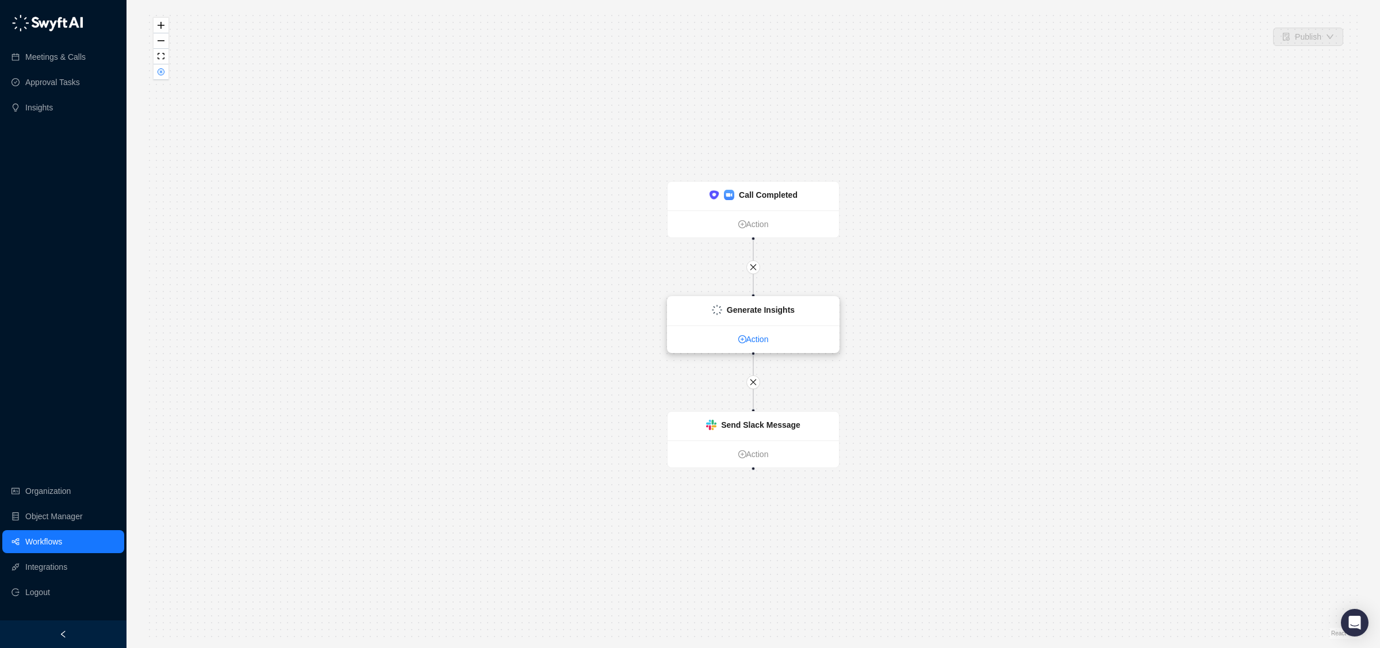
click at [759, 336] on link "Action" at bounding box center [752, 339] width 171 height 13
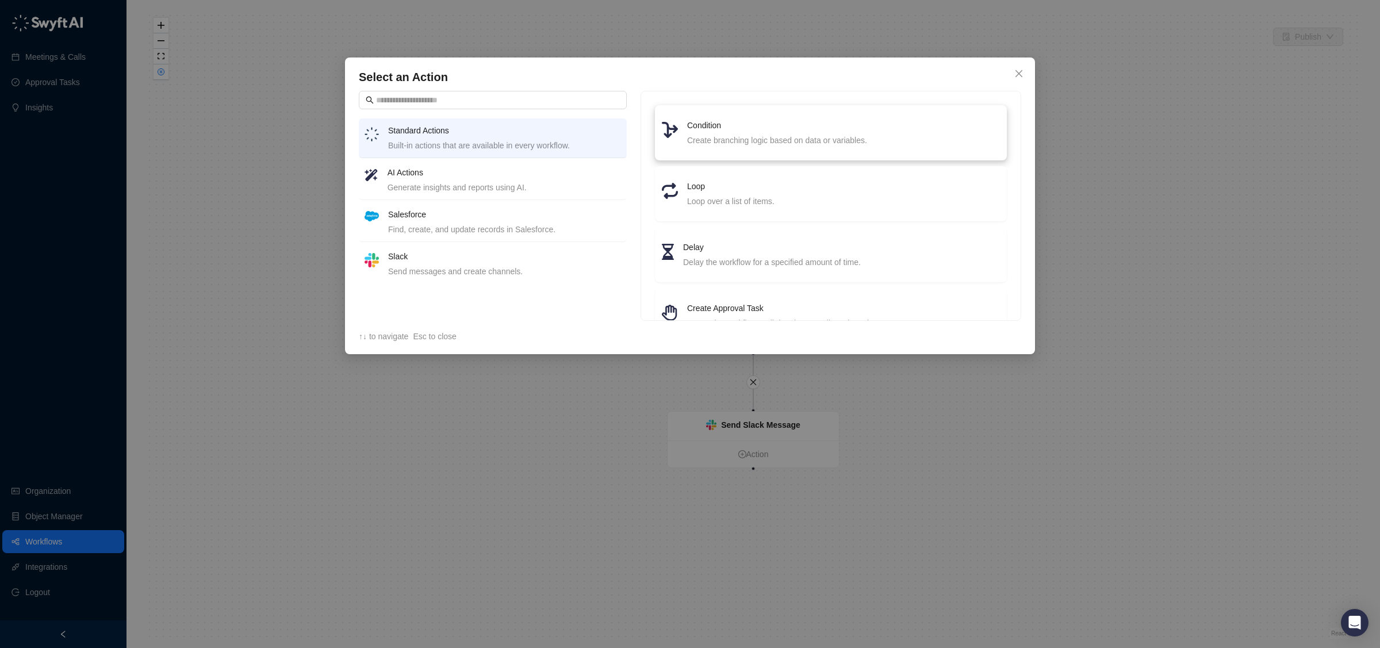
click at [722, 137] on div "Create branching logic based on data or variables." at bounding box center [843, 140] width 313 height 13
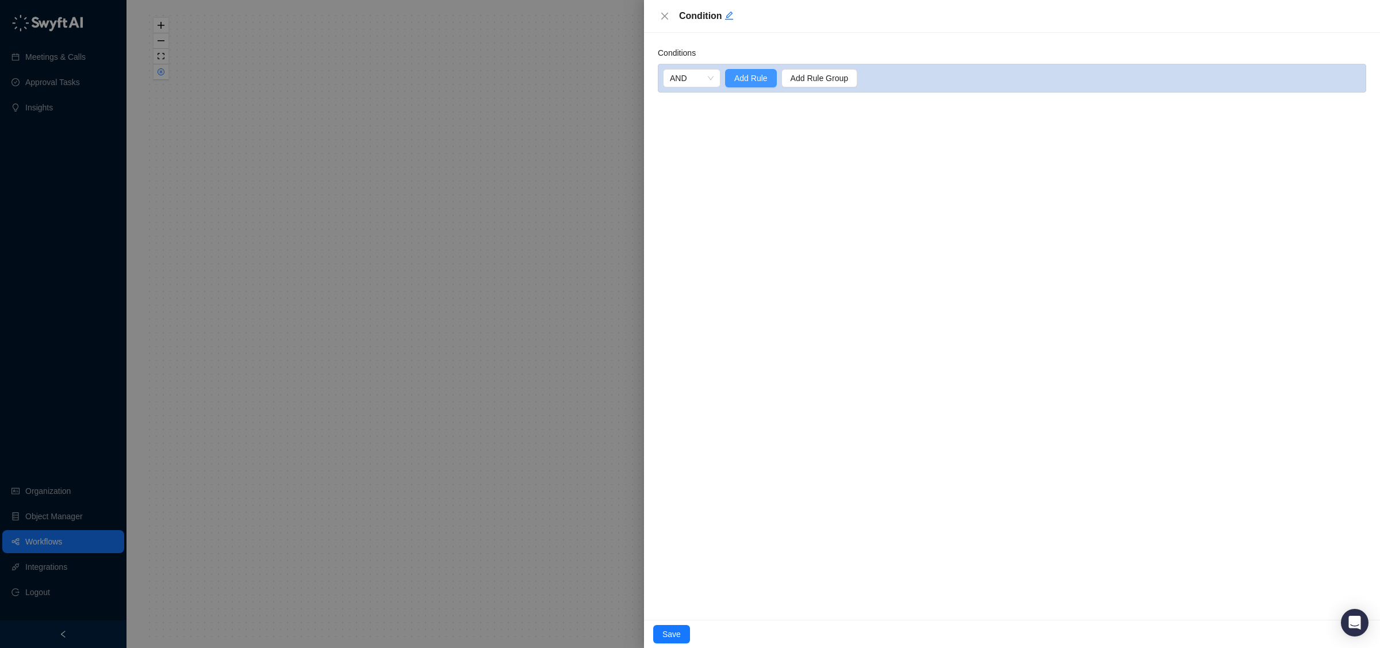
click at [739, 80] on span "Add Rule" at bounding box center [750, 78] width 33 height 13
click at [756, 102] on input "search" at bounding box center [816, 101] width 293 height 17
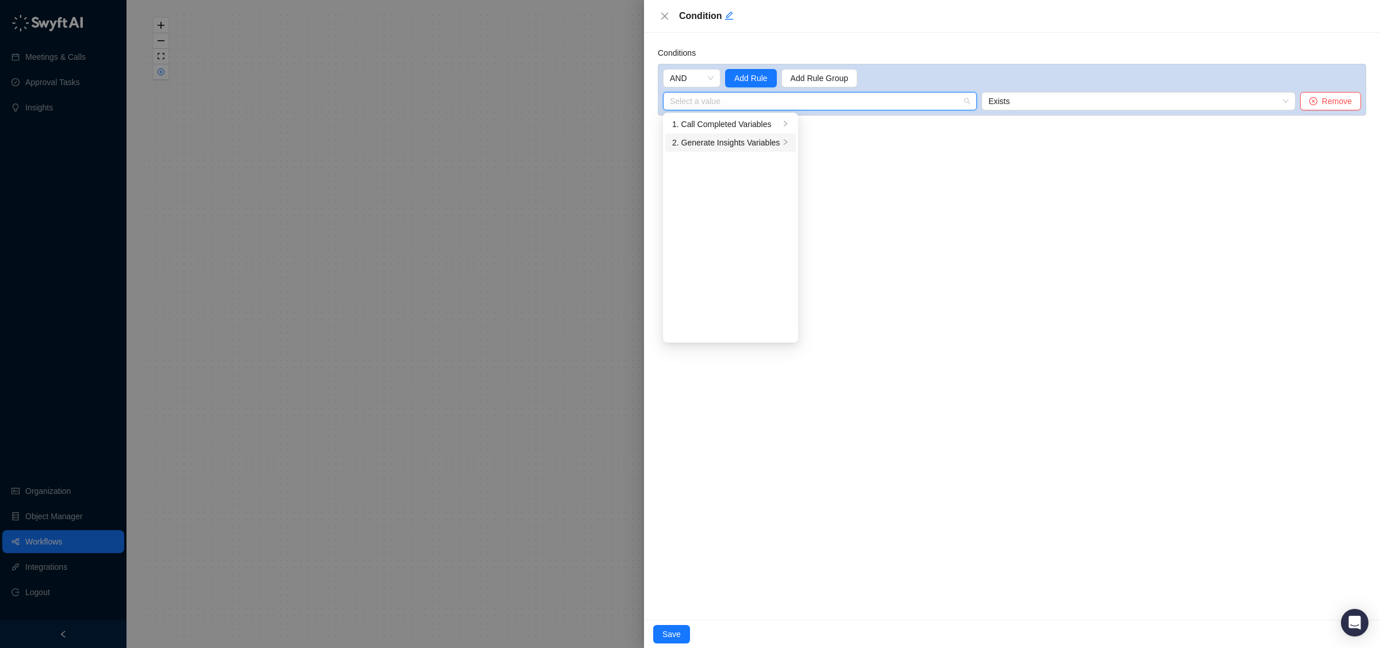
click at [751, 145] on div "2. Generate Insights Variables" at bounding box center [725, 142] width 107 height 13
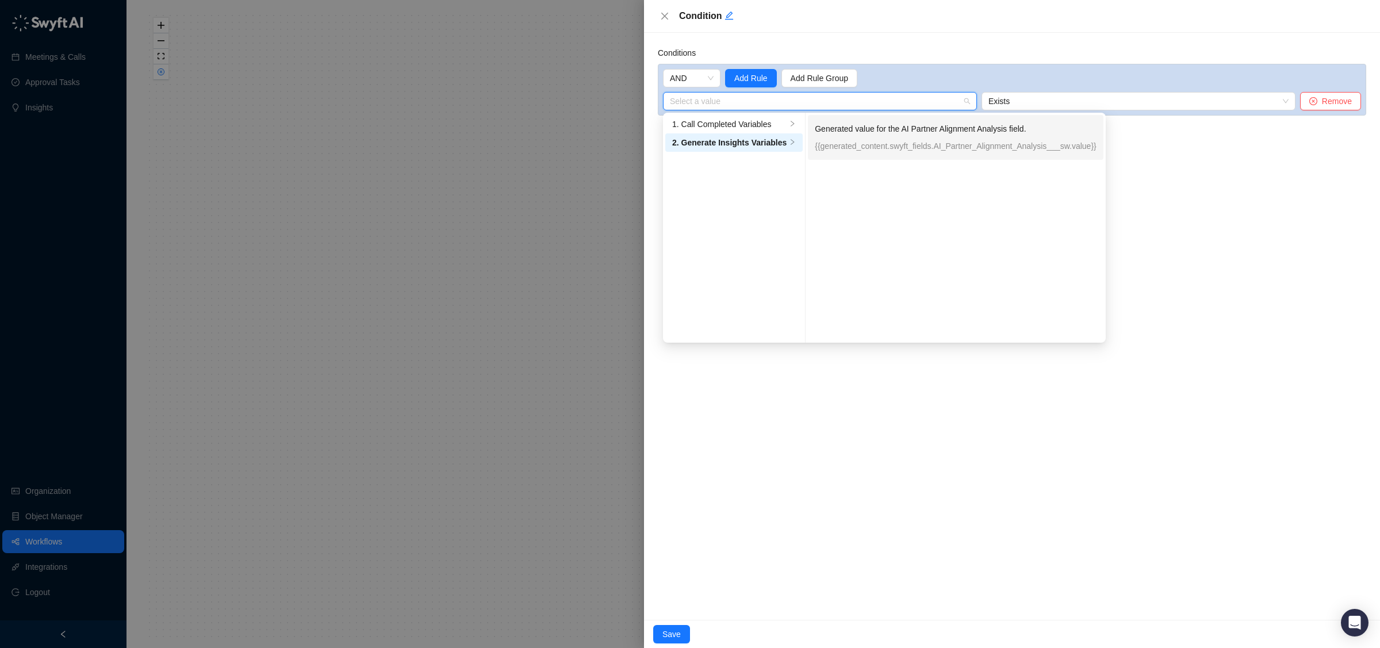
click at [869, 139] on div "Generated value for the AI Partner Alignment Analysis field. {{generated_conten…" at bounding box center [956, 137] width 282 height 30
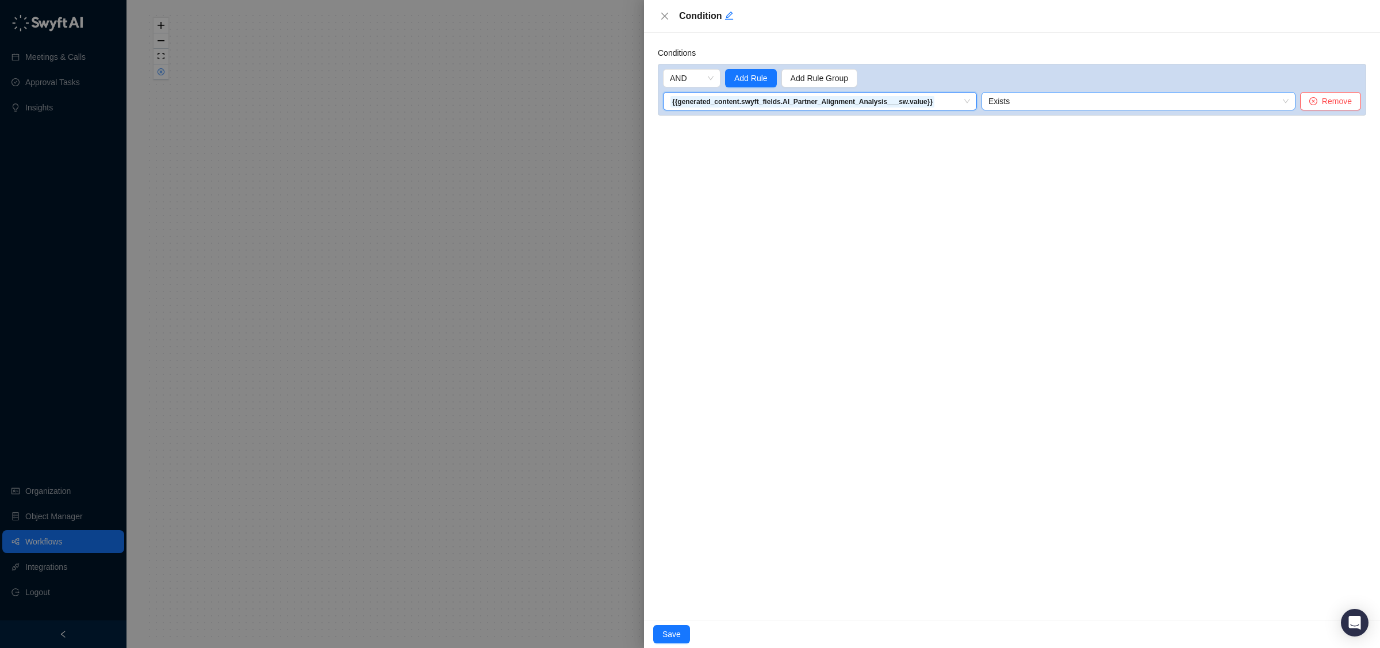
click at [1154, 101] on span "Exists" at bounding box center [1138, 101] width 300 height 17
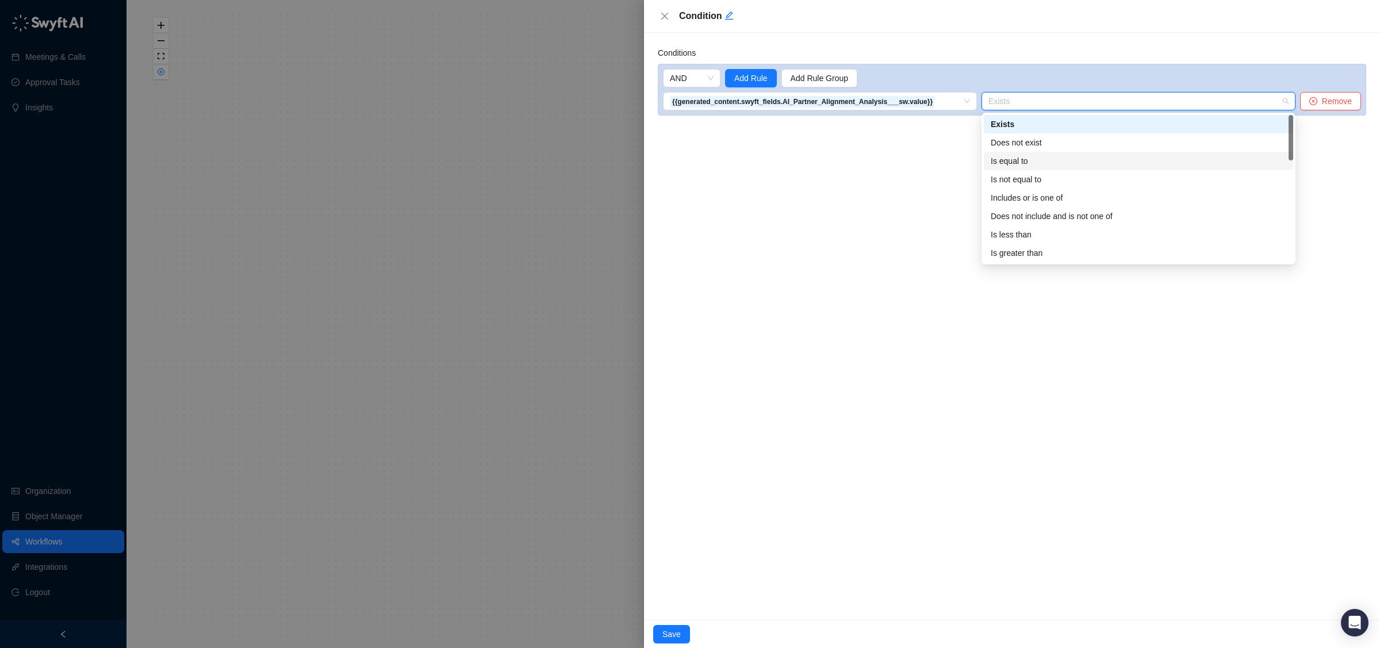
click at [1062, 163] on div "Is equal to" at bounding box center [1137, 161] width 295 height 13
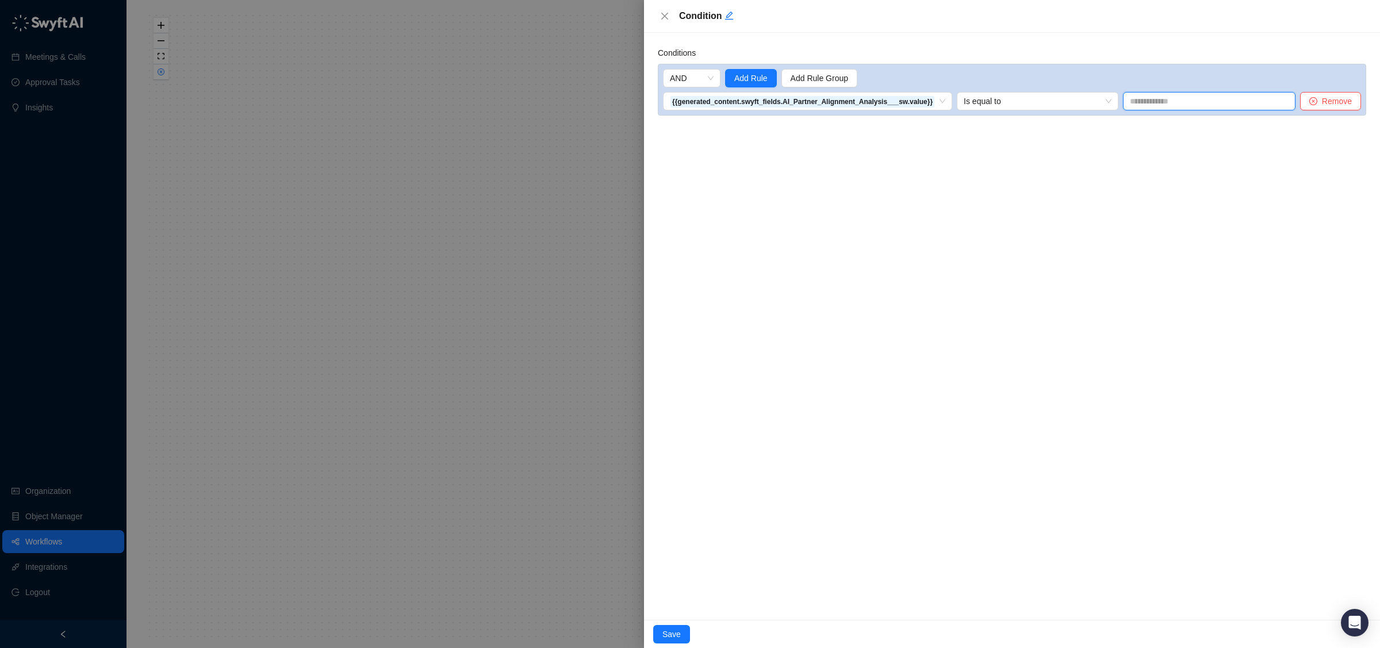
click at [1179, 92] on input "text" at bounding box center [1209, 101] width 172 height 18
click at [1166, 102] on input "text" at bounding box center [1209, 101] width 172 height 18
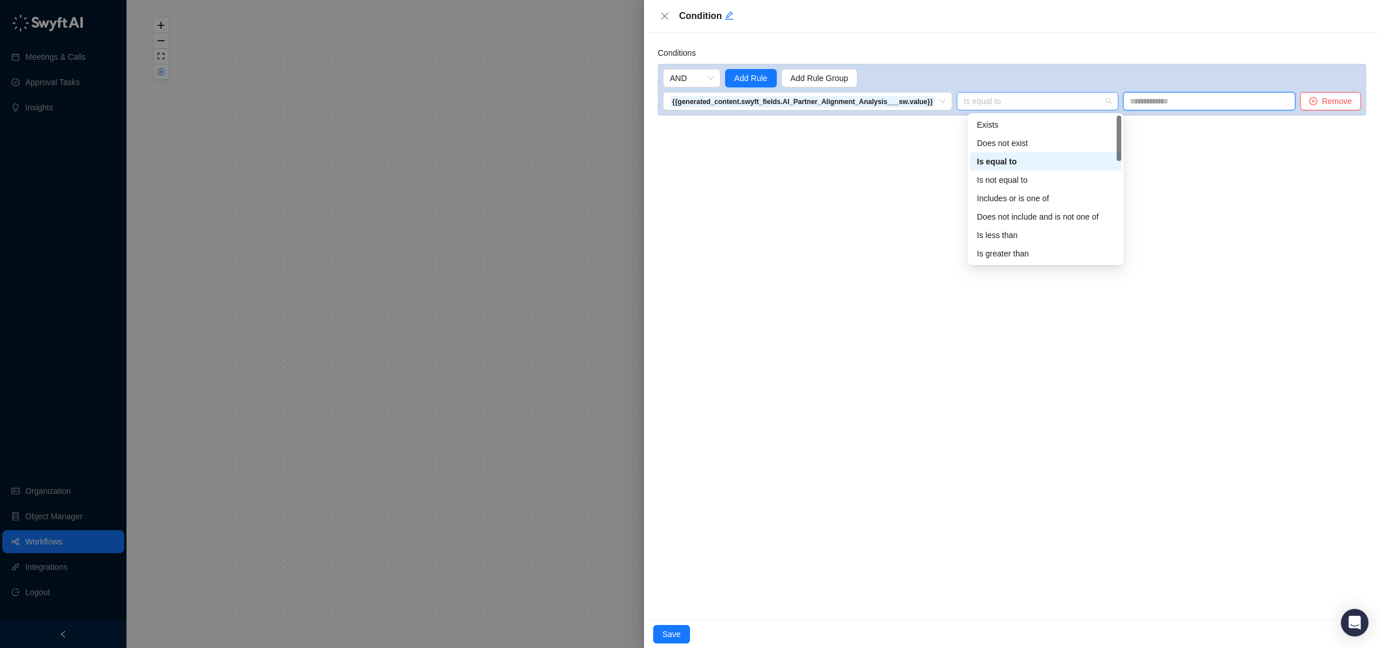
click at [1094, 102] on span "Is equal to" at bounding box center [1037, 101] width 148 height 17
click at [1085, 130] on div "Exists" at bounding box center [1045, 124] width 137 height 13
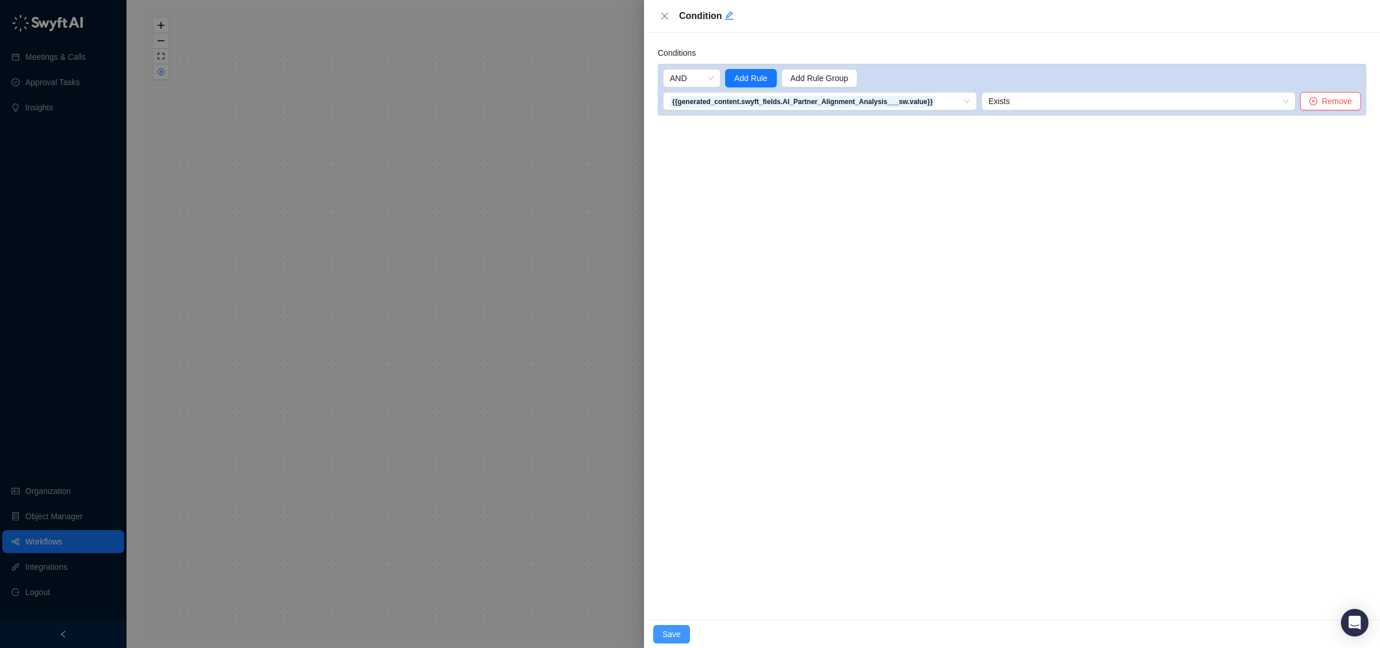
click at [666, 639] on span "Save" at bounding box center [671, 634] width 18 height 13
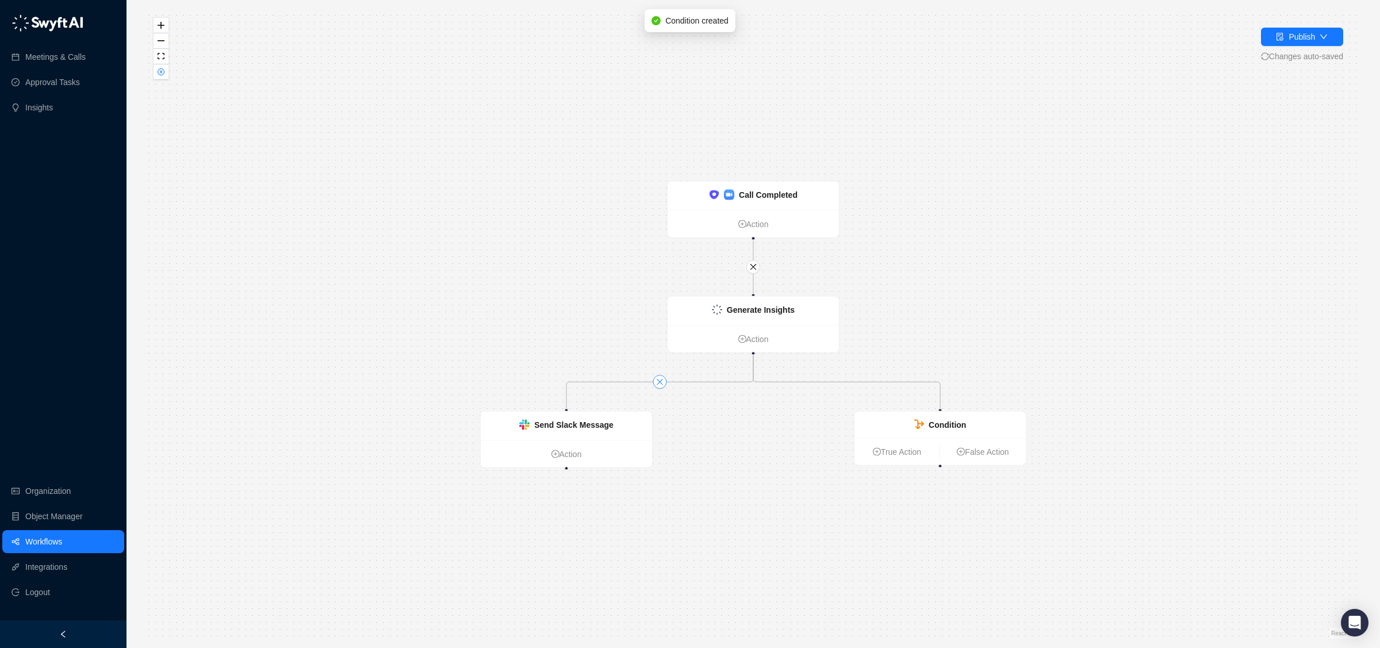
click at [660, 383] on icon "close" at bounding box center [659, 382] width 6 height 6
drag, startPoint x: 939, startPoint y: 466, endPoint x: 563, endPoint y: 411, distance: 380.5
click at [563, 411] on div "Call Completed Action Generate Insights Action Condition True Action False Acti…" at bounding box center [1088, 495] width 1216 height 629
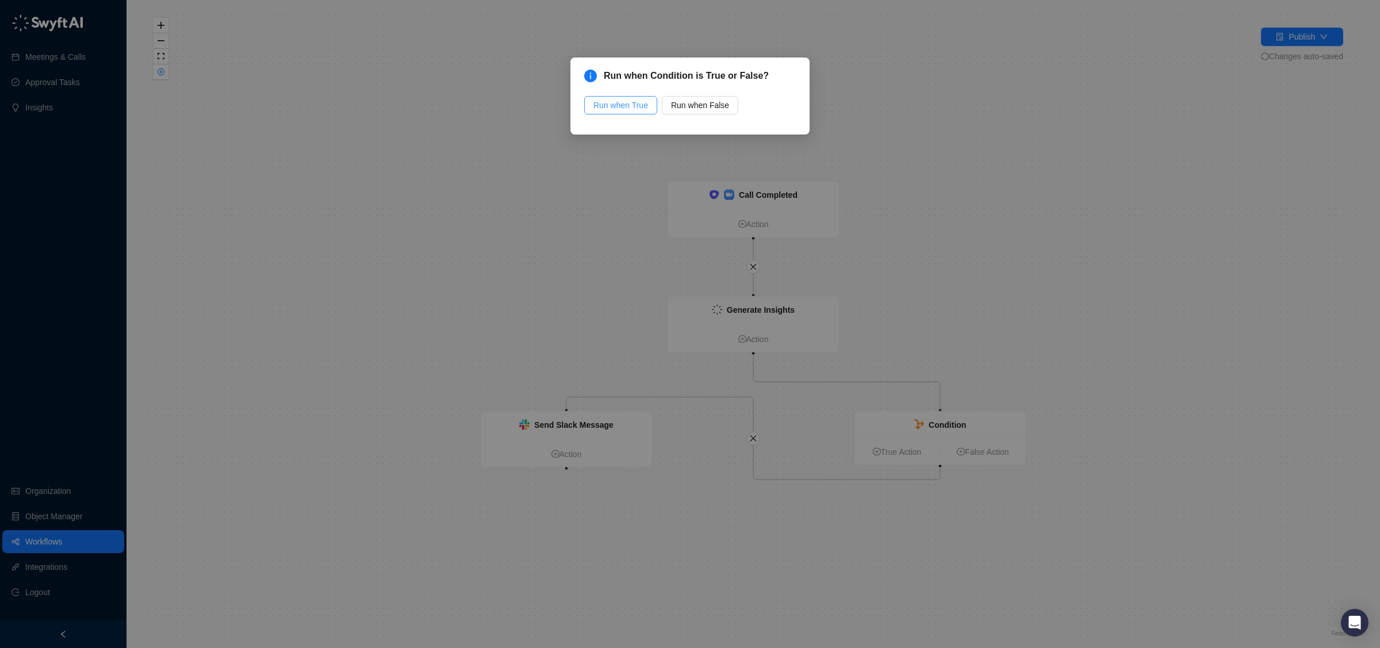
click at [636, 104] on span "Run when True" at bounding box center [620, 105] width 55 height 13
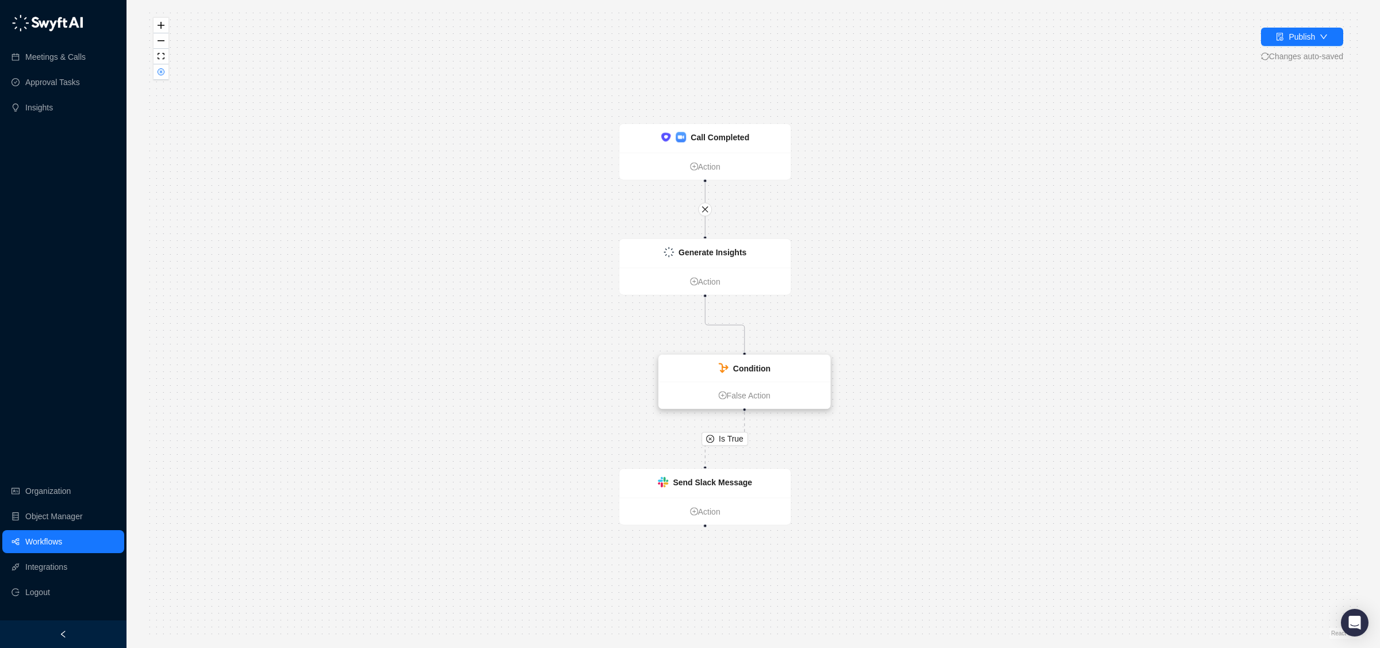
drag, startPoint x: 859, startPoint y: 376, endPoint x: 757, endPoint y: 377, distance: 102.3
click at [757, 377] on div "Condition" at bounding box center [744, 368] width 171 height 26
click at [1300, 37] on div "Publish" at bounding box center [1301, 36] width 26 height 13
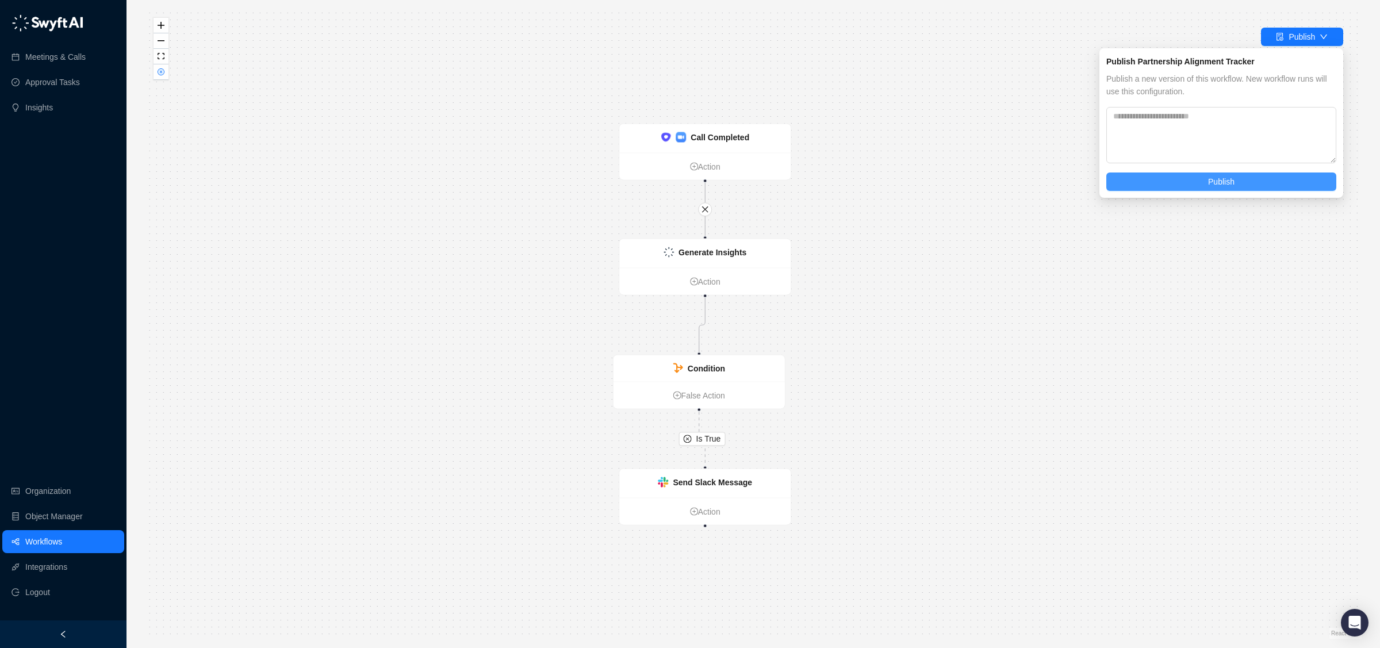
click at [1223, 186] on span "Publish" at bounding box center [1221, 181] width 26 height 13
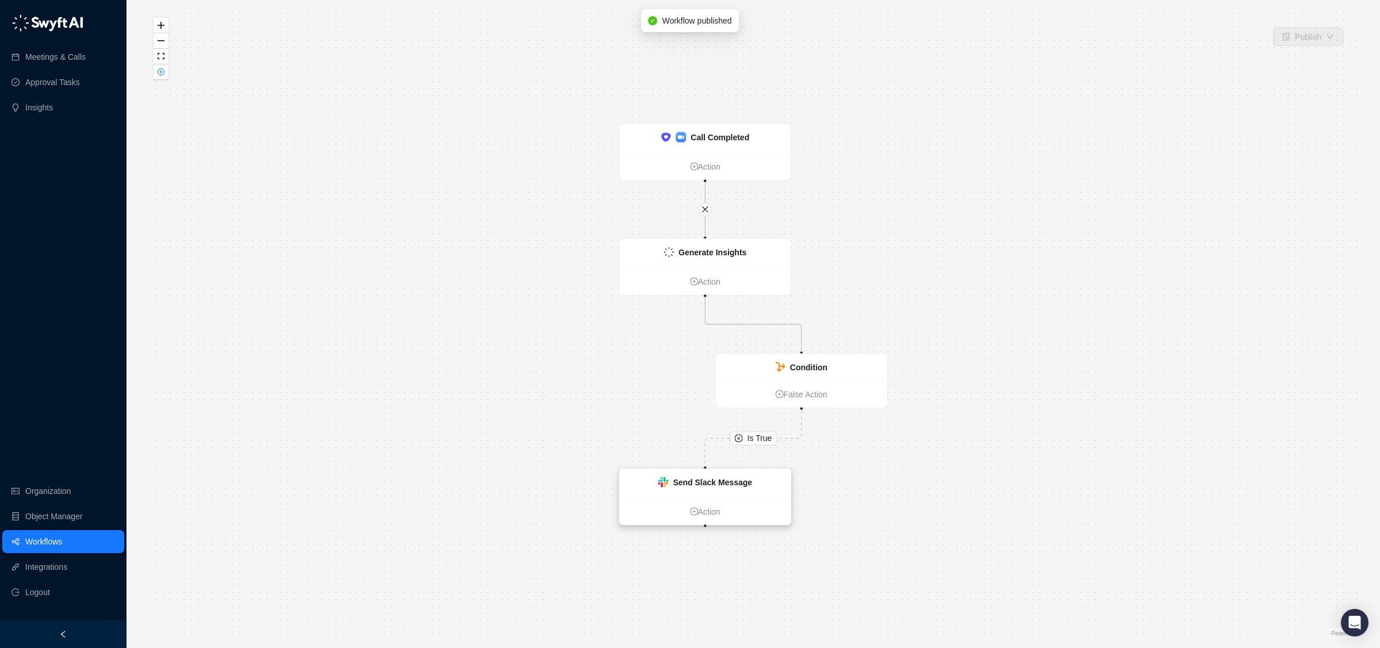
click at [742, 479] on strong "Send Slack Message" at bounding box center [712, 482] width 79 height 9
click at [741, 481] on strong "Send Slack Message" at bounding box center [712, 482] width 79 height 9
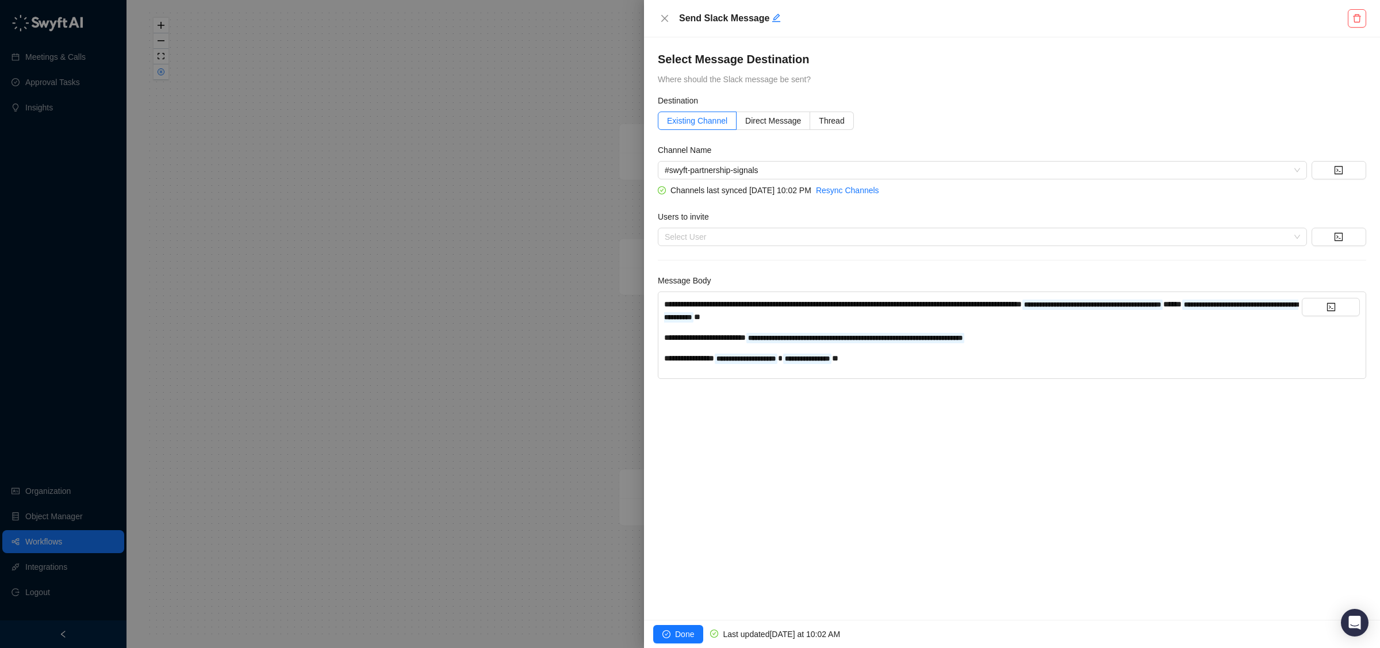
click at [535, 400] on div at bounding box center [690, 324] width 1380 height 648
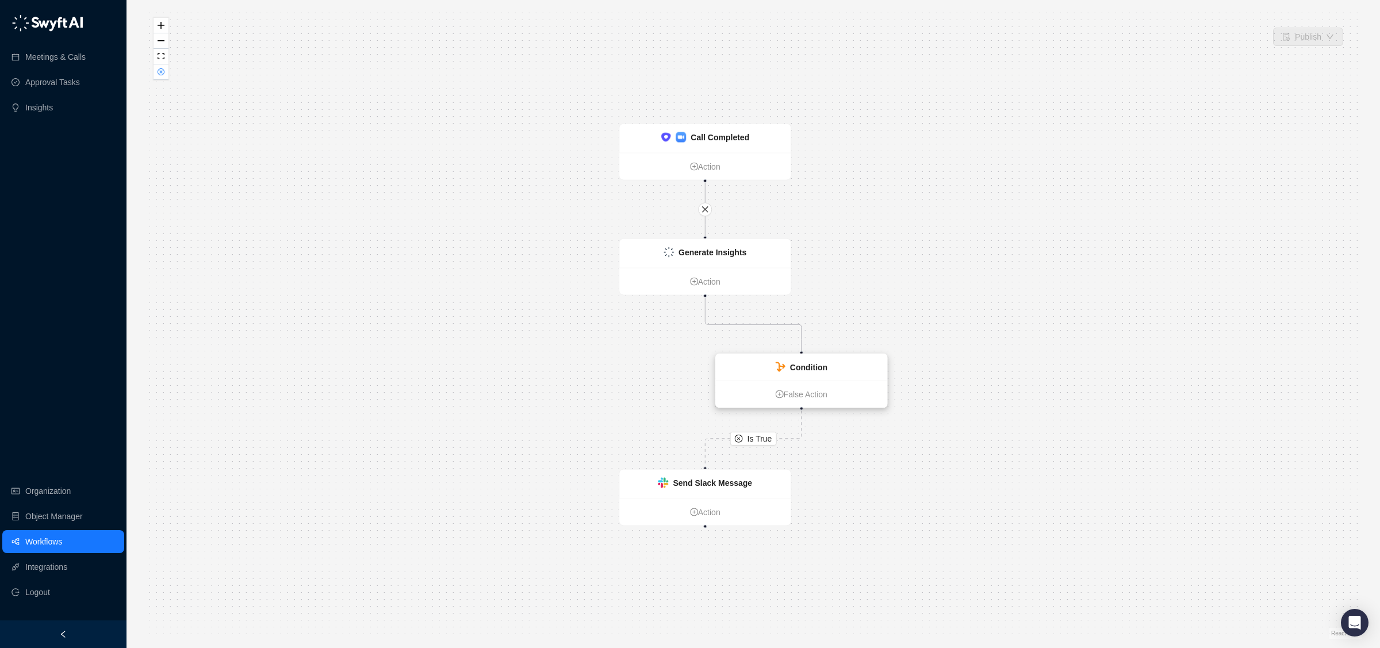
click at [782, 364] on icon at bounding box center [780, 367] width 10 height 10
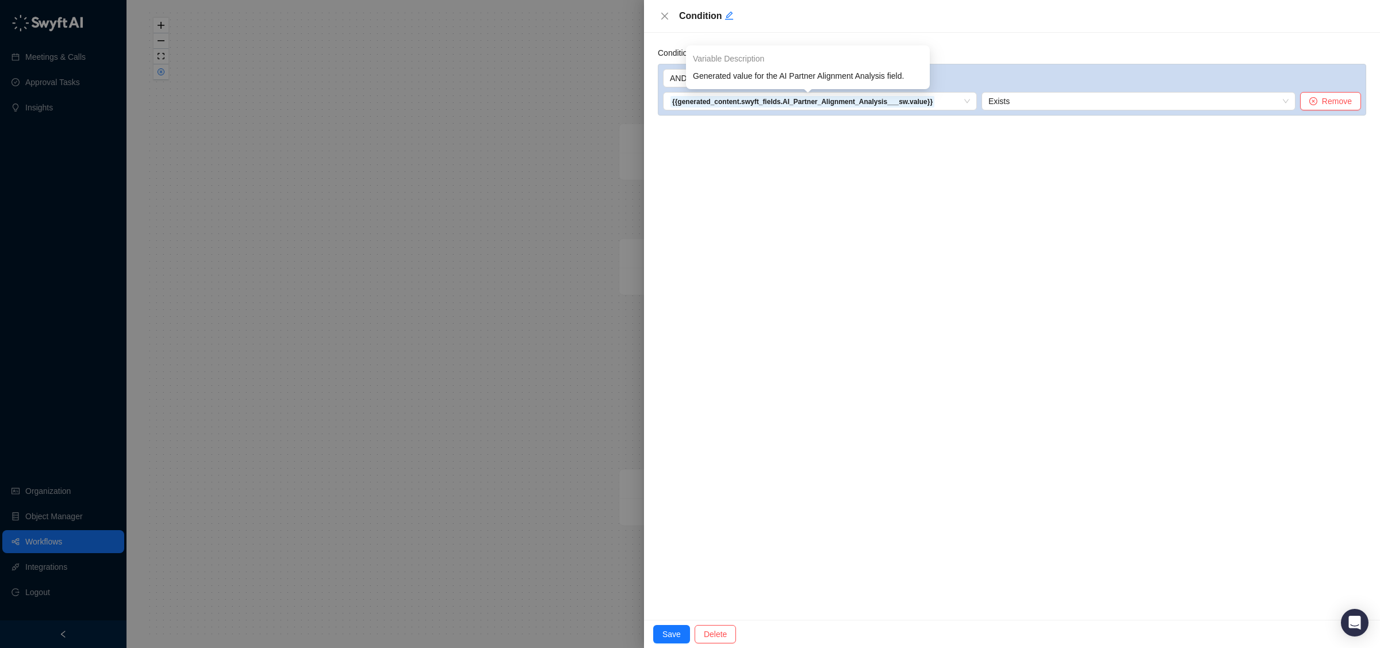
click at [576, 175] on div at bounding box center [690, 324] width 1380 height 648
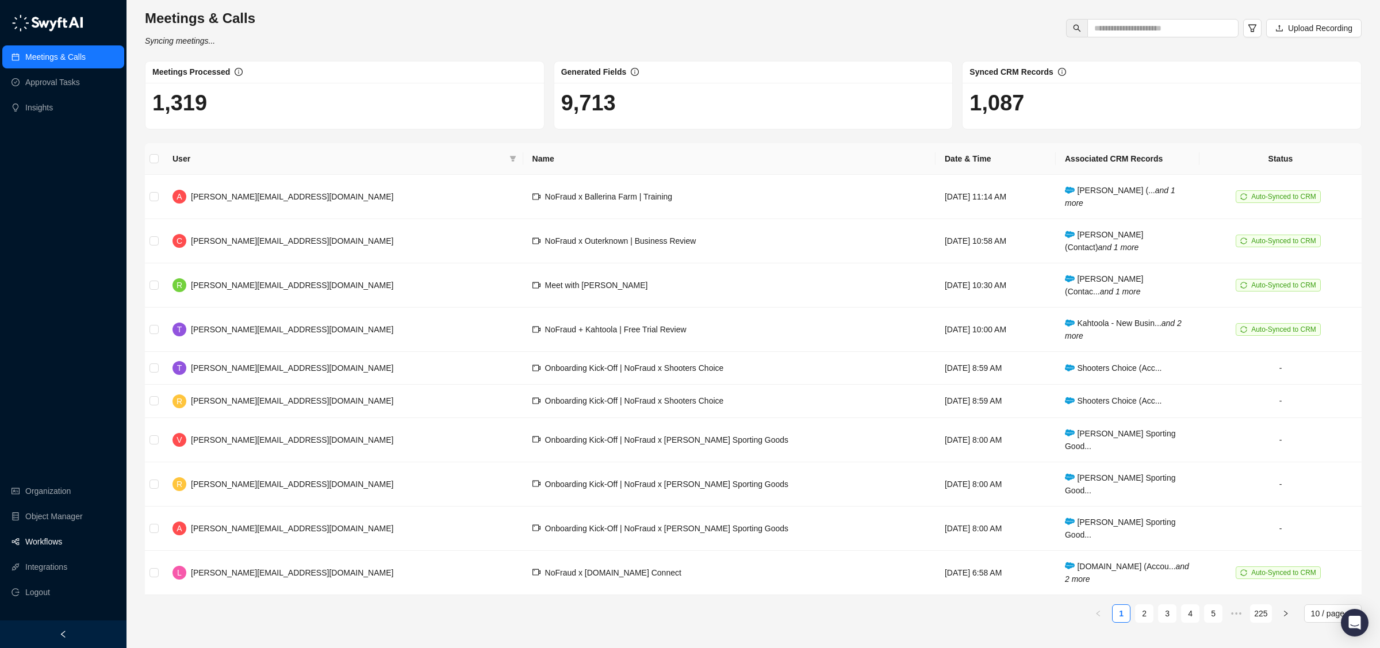
click at [53, 537] on link "Workflows" at bounding box center [43, 541] width 37 height 23
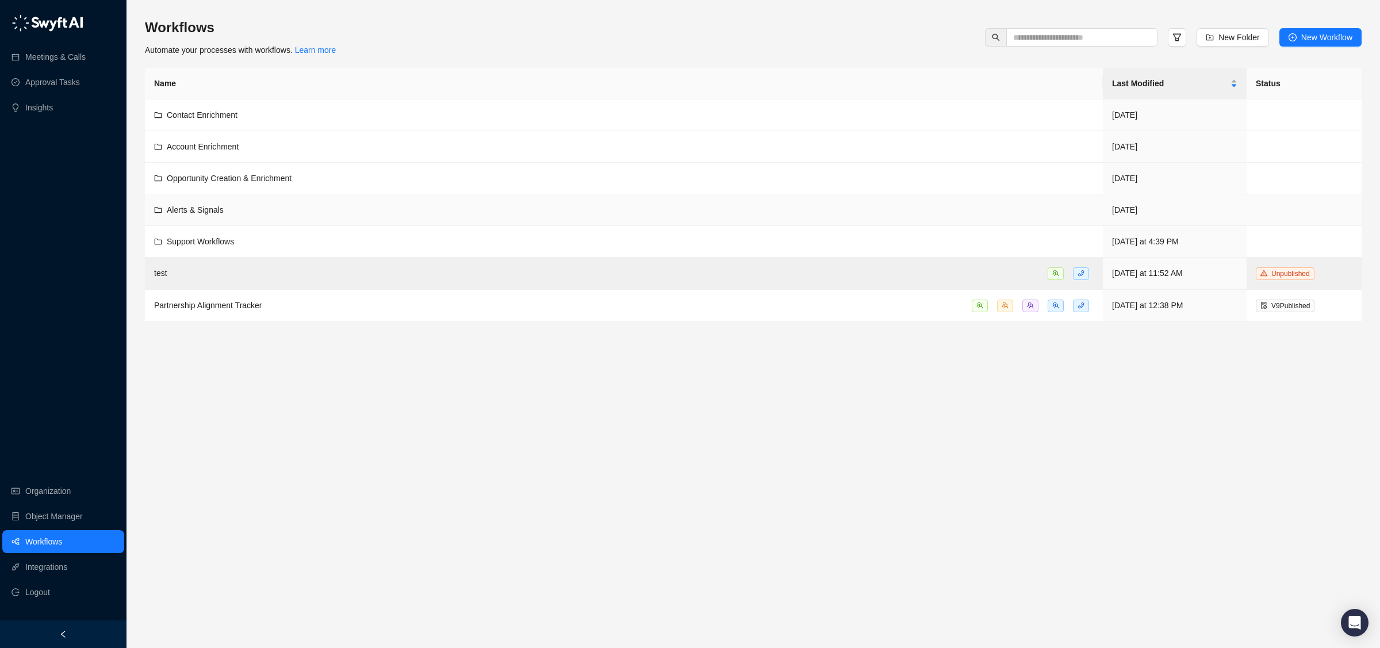
click at [229, 213] on div "Alerts & Signals" at bounding box center [623, 209] width 939 height 13
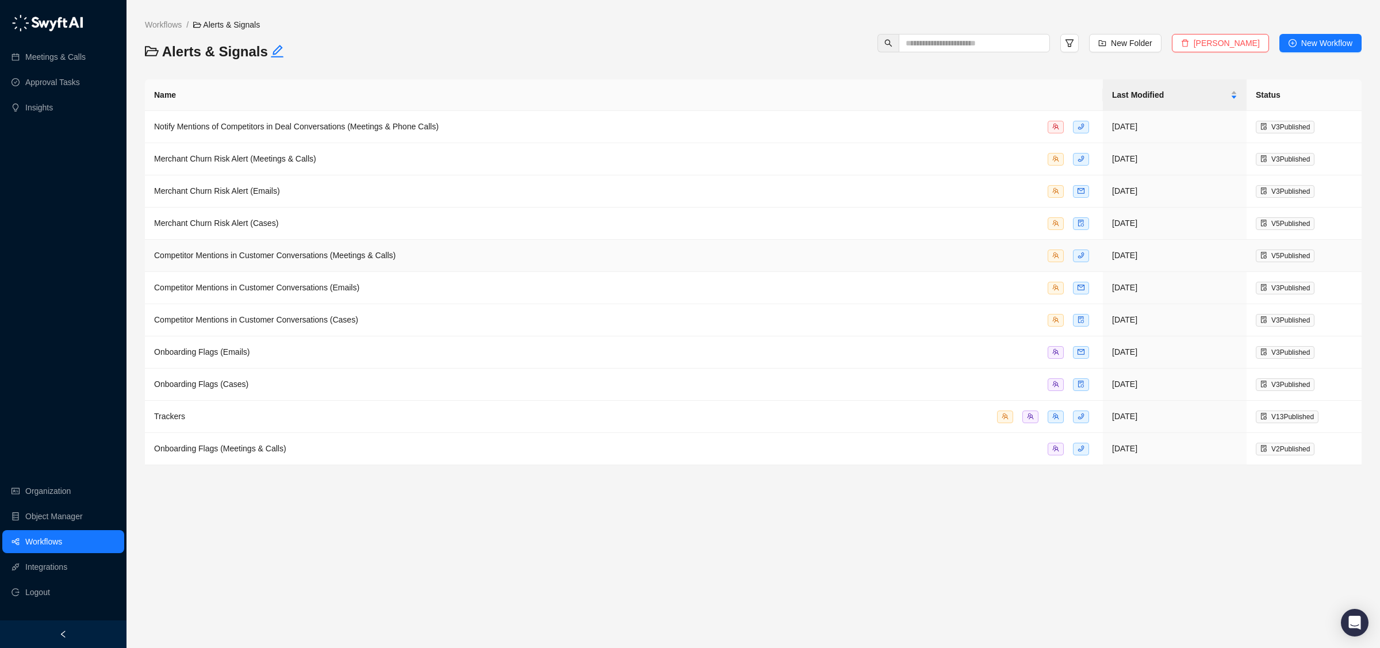
click at [419, 251] on div "Competitor Mentions in Customer Conversations (Meetings & Calls)" at bounding box center [623, 255] width 939 height 13
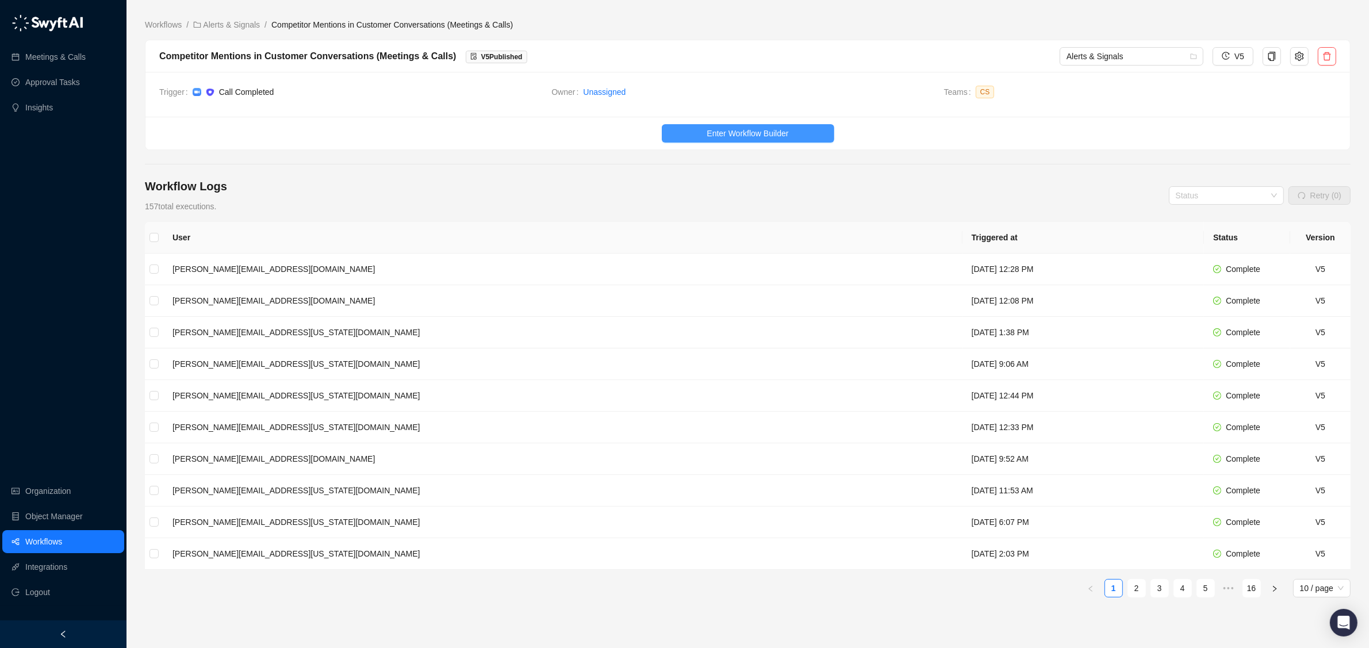
click at [827, 139] on button "Enter Workflow Builder" at bounding box center [748, 133] width 172 height 18
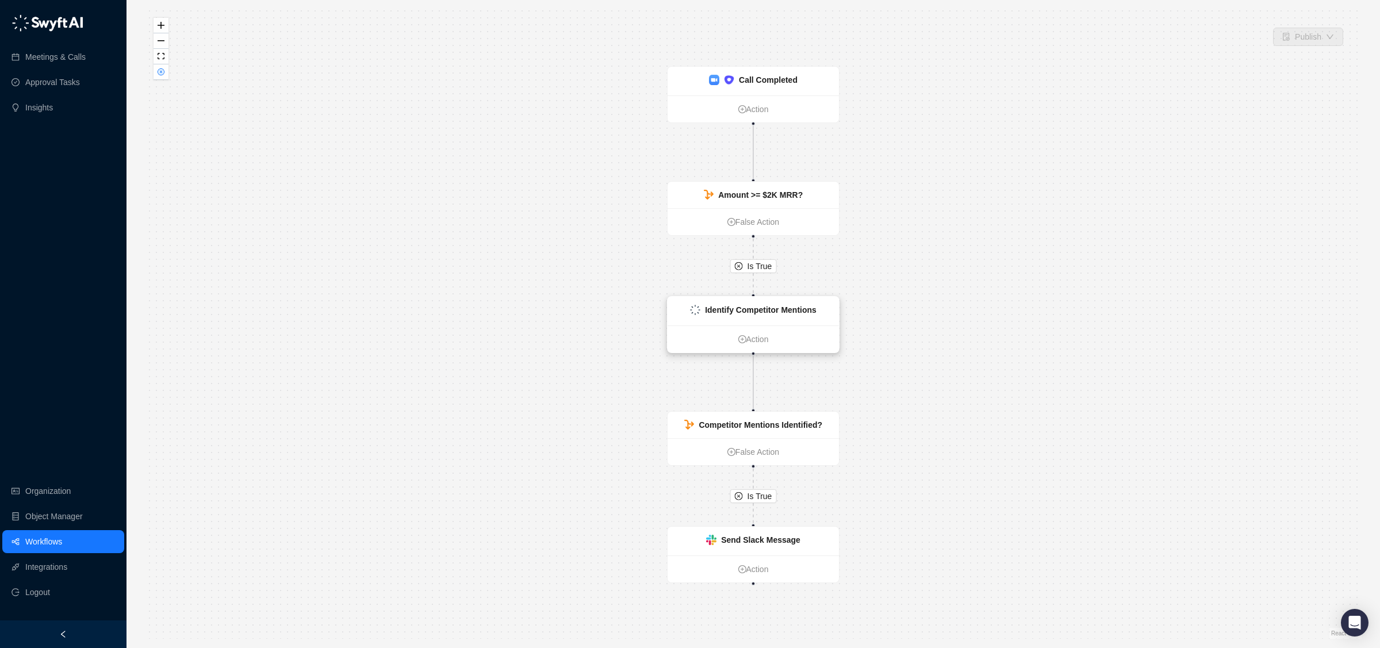
click at [825, 316] on div "Identify Competitor Mentions" at bounding box center [752, 311] width 171 height 29
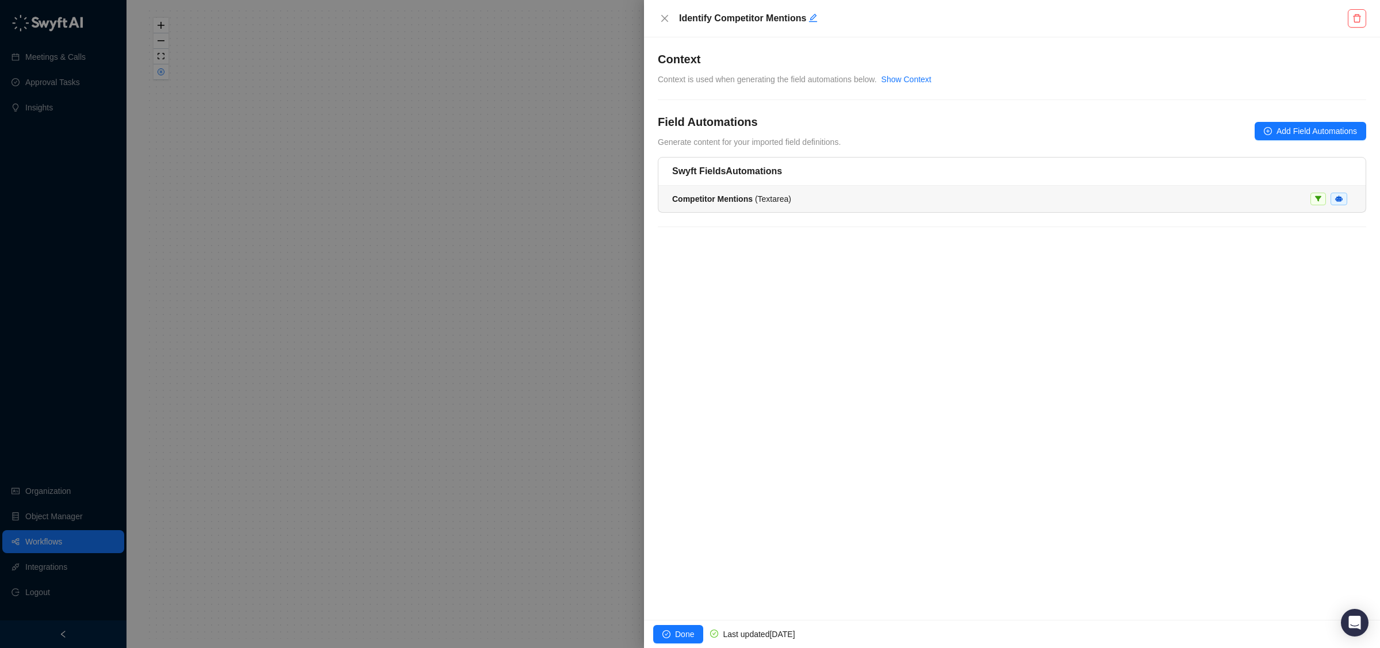
click at [812, 206] on li "Competitor Mentions ( Textarea )" at bounding box center [1011, 199] width 707 height 26
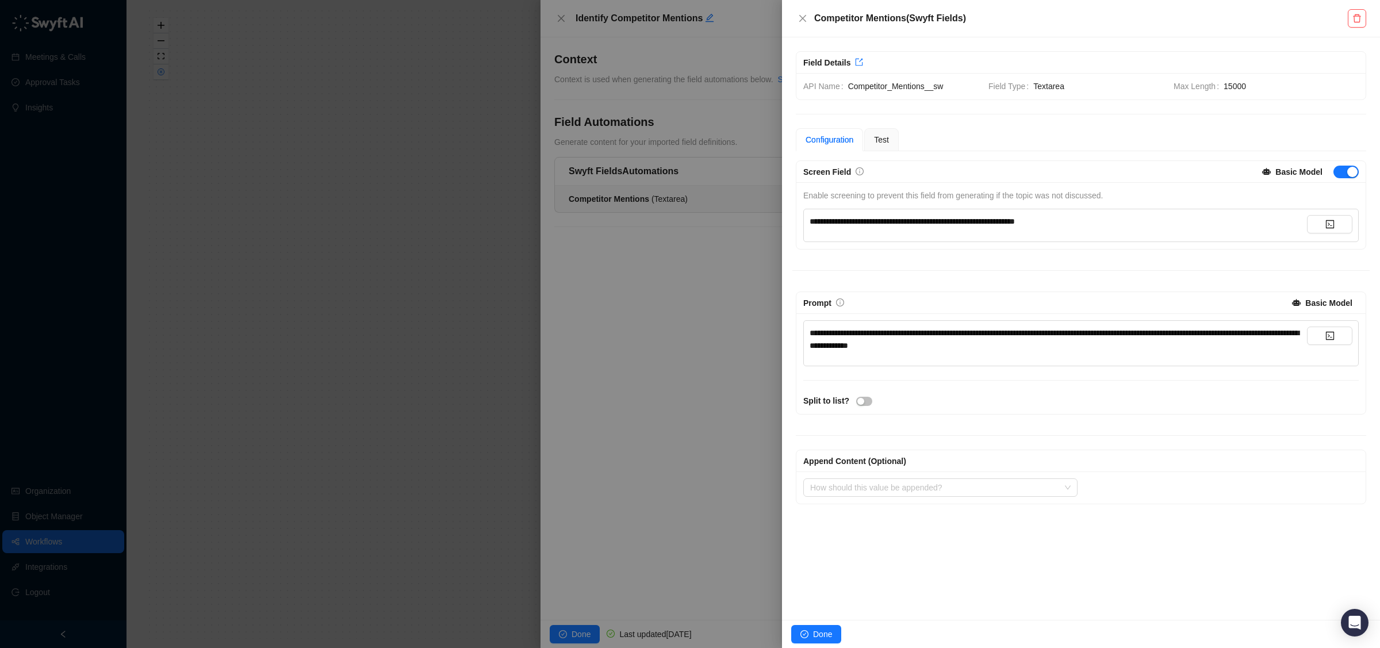
click at [461, 212] on div at bounding box center [690, 324] width 1380 height 648
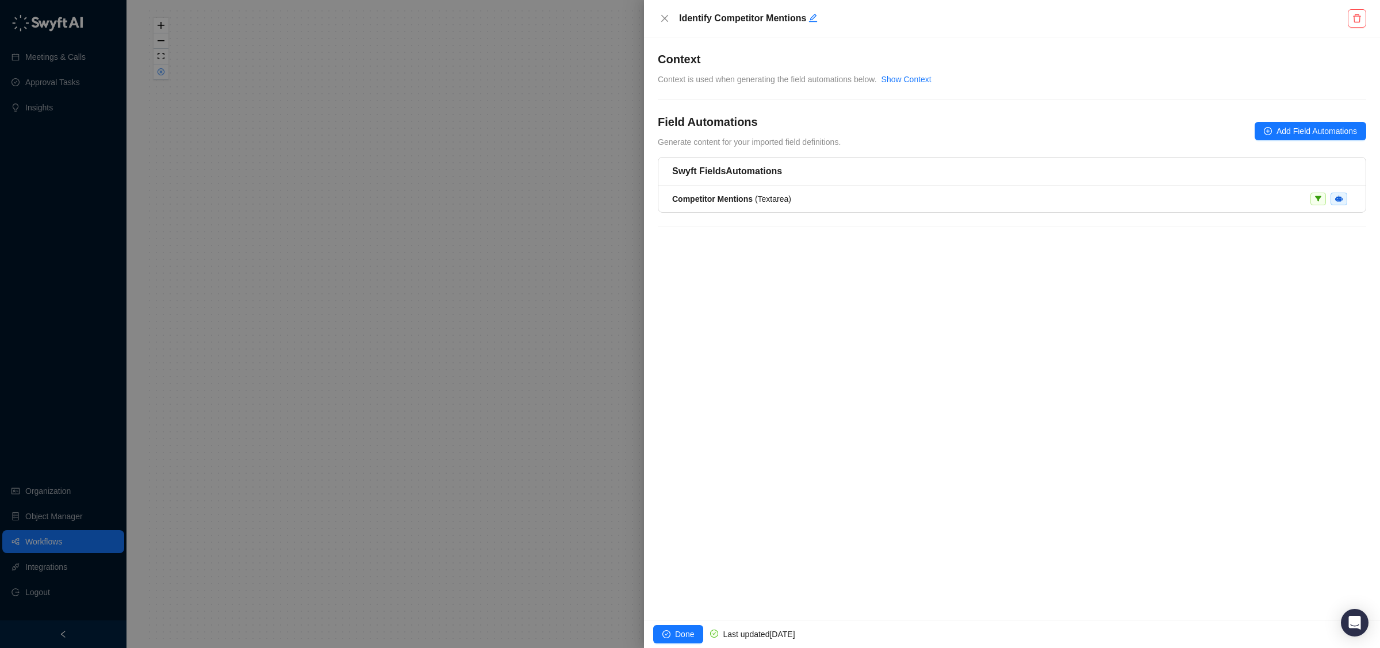
click at [501, 270] on div at bounding box center [690, 324] width 1380 height 648
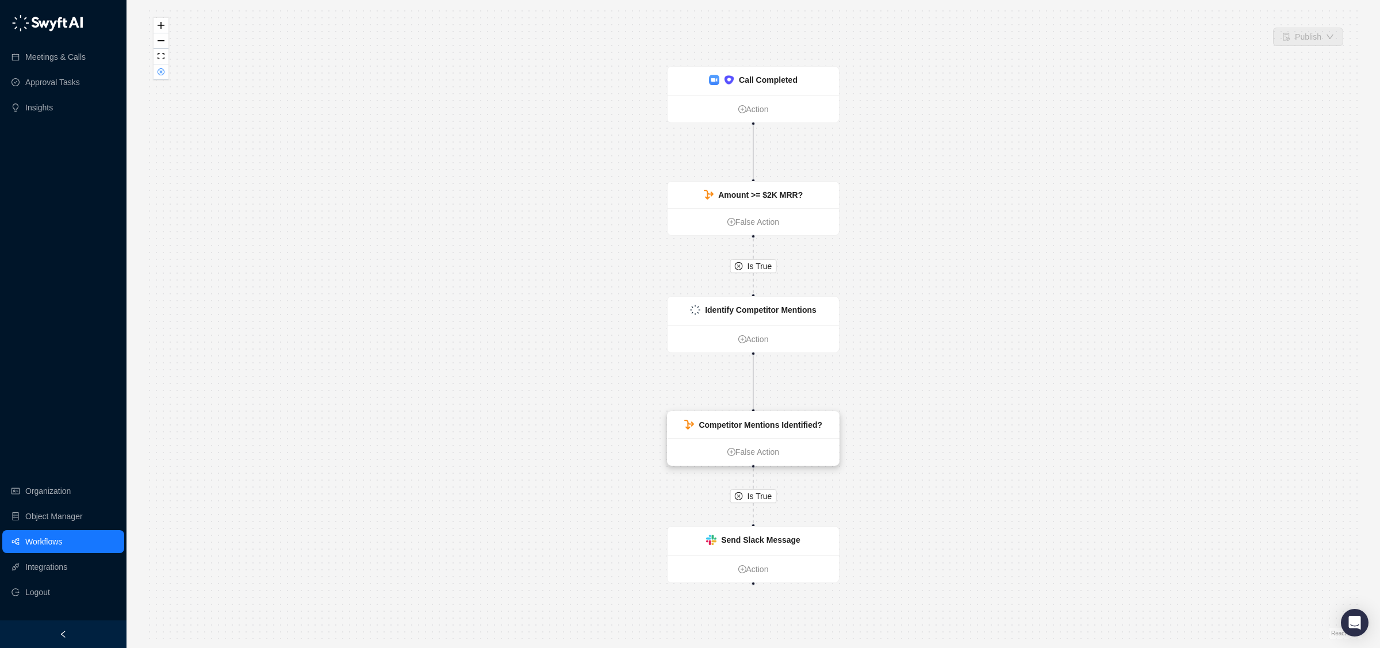
click at [786, 426] on strong "Competitor Mentions Identified?" at bounding box center [760, 424] width 124 height 9
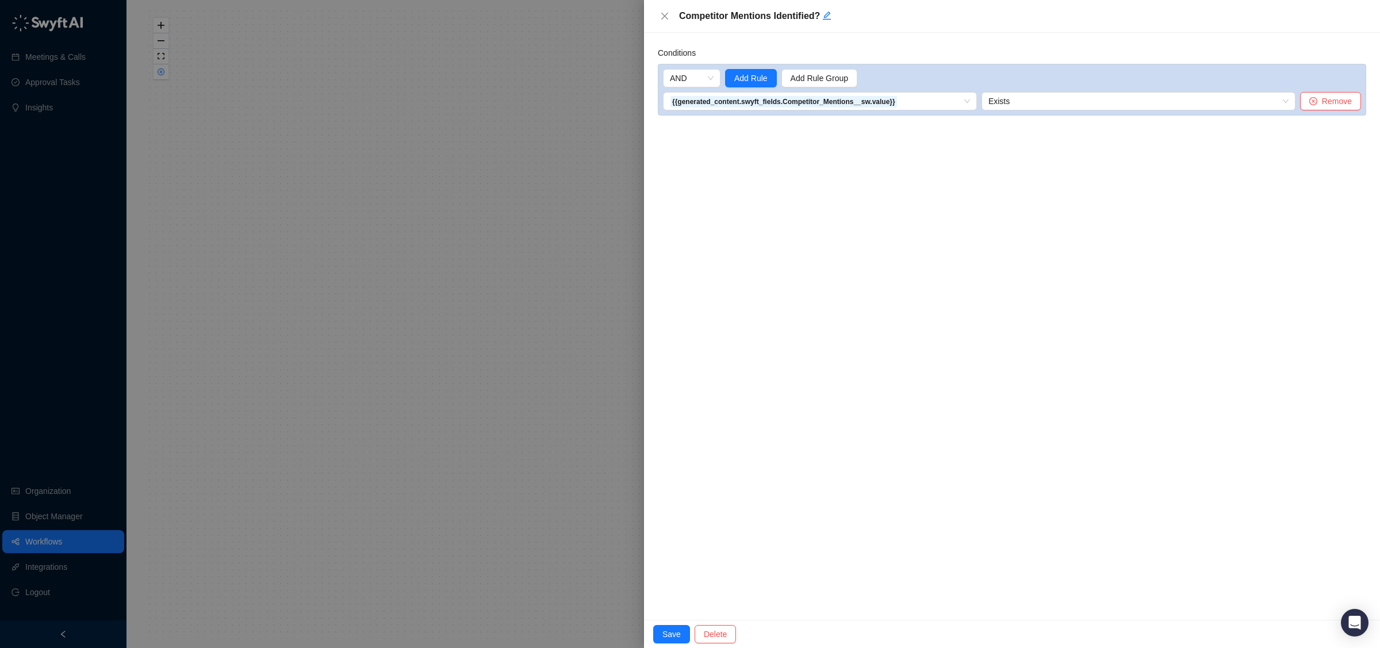
click at [458, 355] on div at bounding box center [690, 324] width 1380 height 648
